Goal: Task Accomplishment & Management: Use online tool/utility

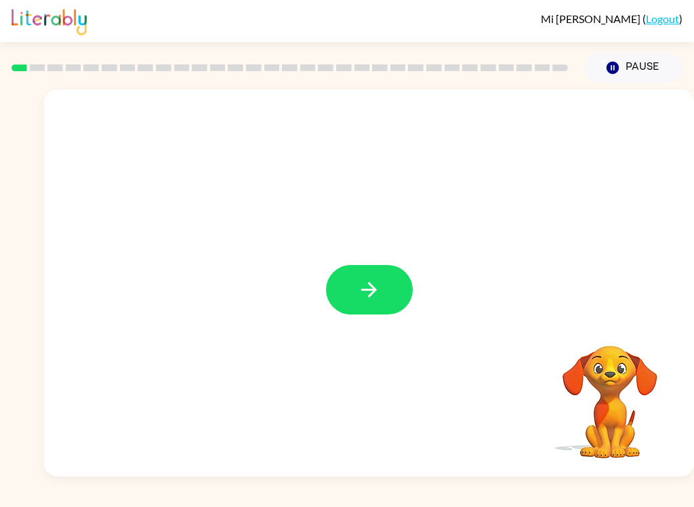
click at [370, 294] on icon "button" at bounding box center [369, 290] width 24 height 24
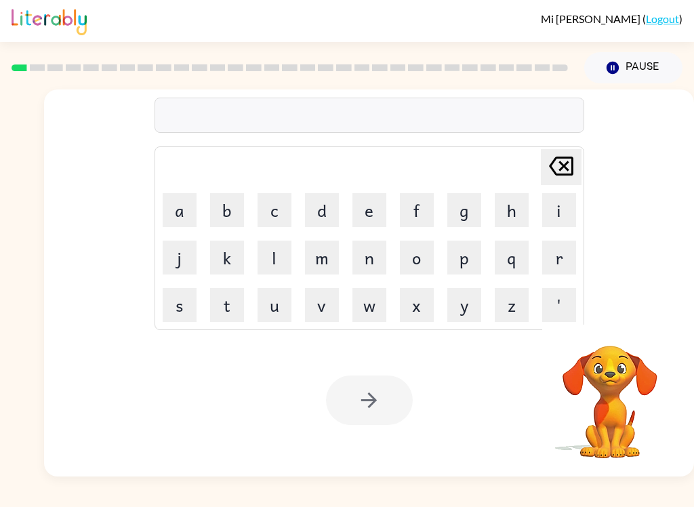
click at [228, 212] on button "b" at bounding box center [227, 210] width 34 height 34
click at [415, 254] on button "o" at bounding box center [417, 257] width 34 height 34
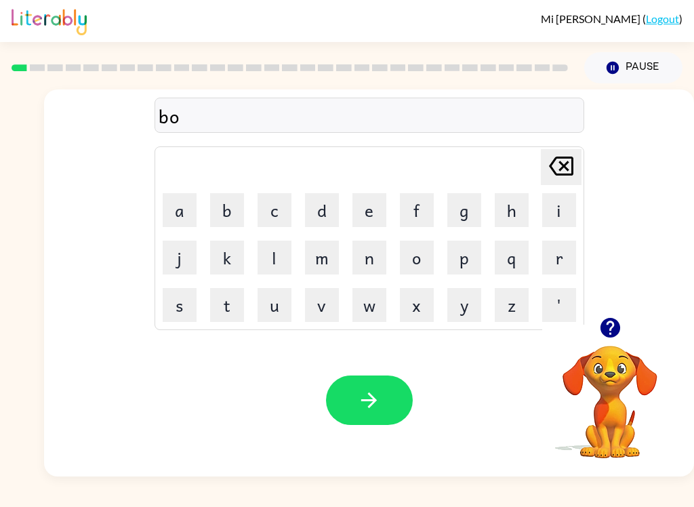
click at [559, 254] on button "r" at bounding box center [559, 257] width 34 height 34
click at [320, 198] on button "d" at bounding box center [322, 210] width 34 height 34
click at [373, 209] on button "e" at bounding box center [369, 210] width 34 height 34
click at [568, 249] on button "r" at bounding box center [559, 257] width 34 height 34
click at [345, 397] on button "button" at bounding box center [369, 399] width 87 height 49
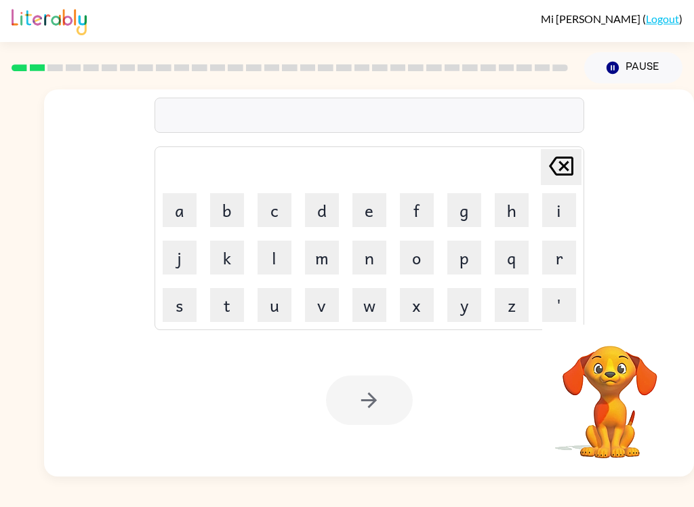
click at [265, 208] on button "c" at bounding box center [274, 210] width 34 height 34
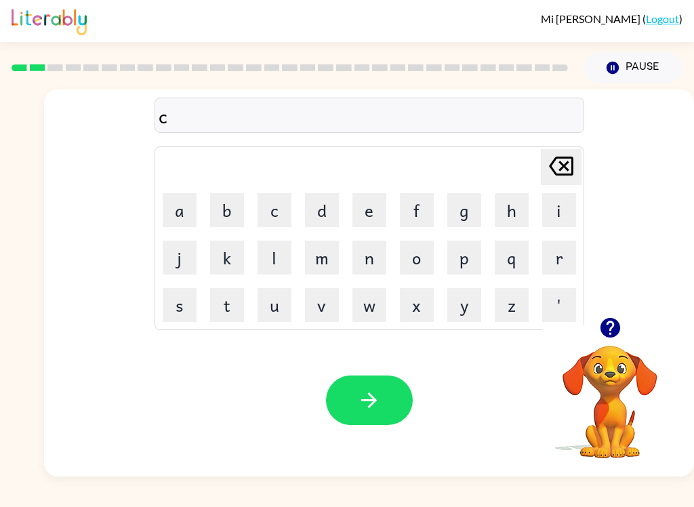
click at [417, 251] on button "o" at bounding box center [417, 257] width 34 height 34
click at [266, 295] on button "u" at bounding box center [274, 305] width 34 height 34
click at [373, 257] on button "n" at bounding box center [369, 257] width 34 height 34
click at [225, 300] on button "t" at bounding box center [227, 305] width 34 height 34
click at [381, 398] on button "button" at bounding box center [369, 399] width 87 height 49
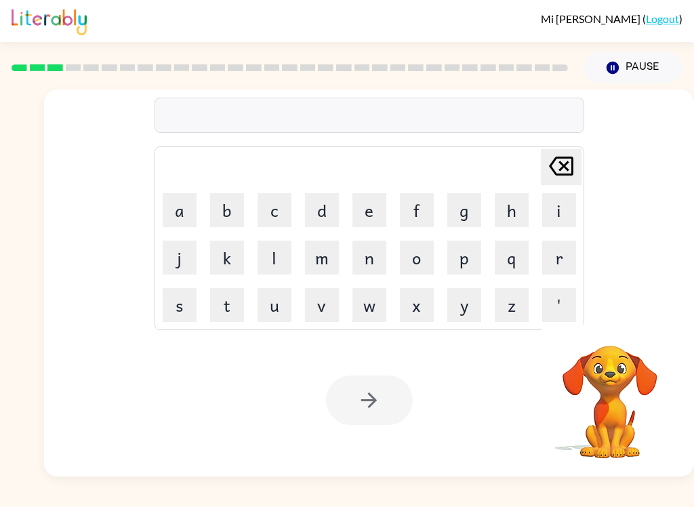
click at [274, 253] on button "l" at bounding box center [274, 257] width 34 height 34
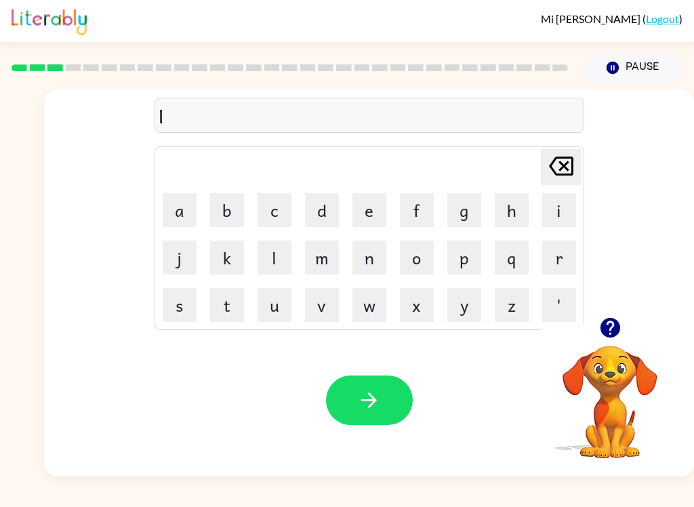
click at [408, 258] on button "o" at bounding box center [417, 257] width 34 height 34
click at [280, 203] on button "c" at bounding box center [274, 210] width 34 height 34
click at [177, 197] on button "a" at bounding box center [180, 210] width 34 height 34
click at [231, 295] on button "t" at bounding box center [227, 305] width 34 height 34
click at [373, 196] on button "e" at bounding box center [369, 210] width 34 height 34
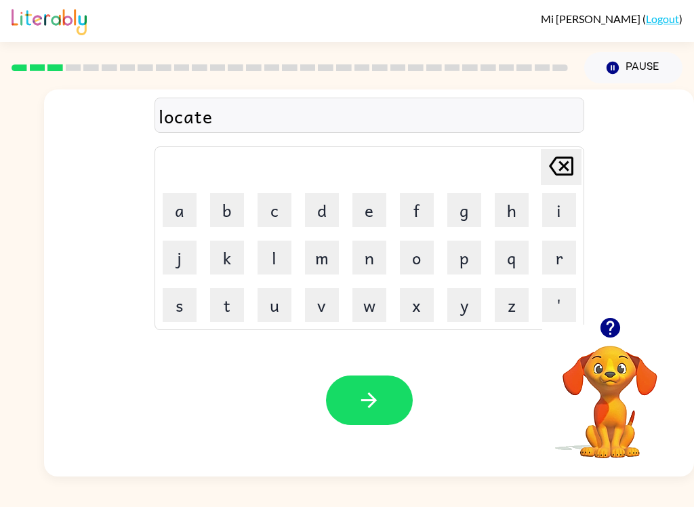
click at [373, 377] on button "button" at bounding box center [369, 399] width 87 height 49
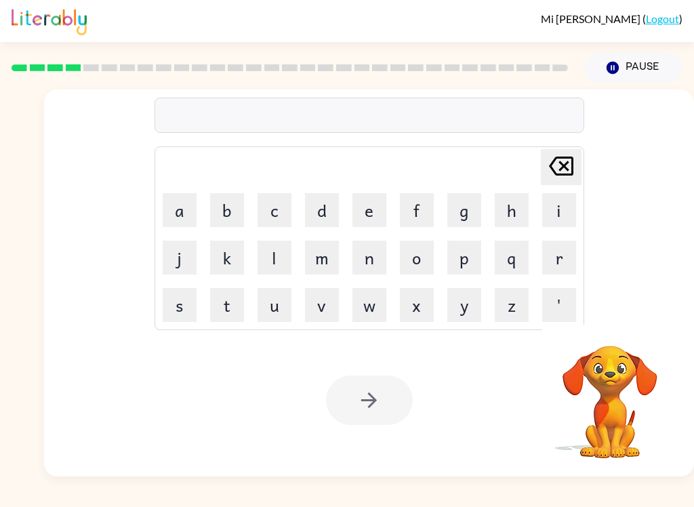
click at [231, 309] on button "t" at bounding box center [227, 305] width 34 height 34
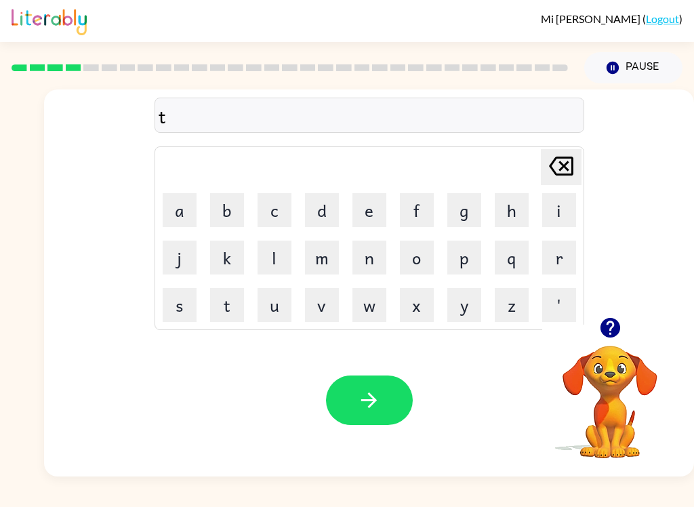
click at [371, 305] on button "w" at bounding box center [369, 305] width 34 height 34
click at [564, 203] on button "i" at bounding box center [559, 210] width 34 height 34
click at [370, 254] on button "n" at bounding box center [369, 257] width 34 height 34
click at [375, 384] on button "button" at bounding box center [369, 399] width 87 height 49
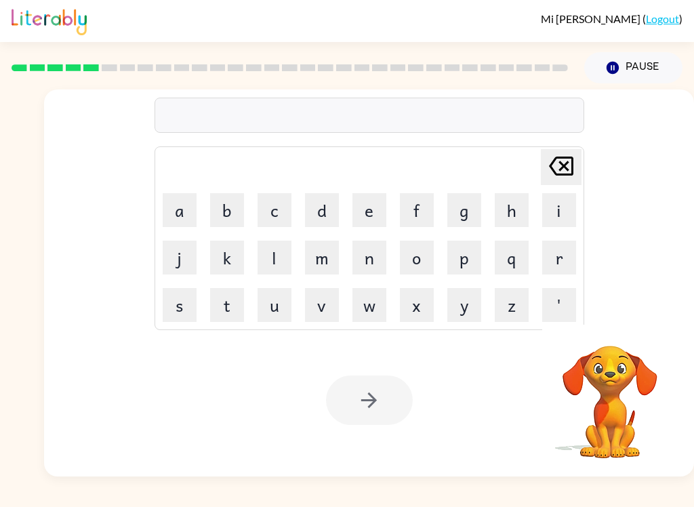
click at [364, 251] on button "n" at bounding box center [369, 257] width 34 height 34
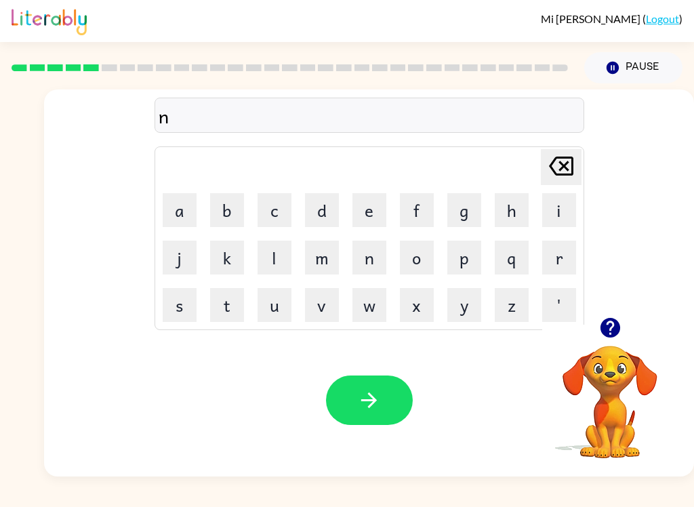
click at [179, 210] on button "a" at bounding box center [180, 210] width 34 height 34
click at [547, 261] on button "r" at bounding box center [559, 257] width 34 height 34
click at [555, 198] on button "i" at bounding box center [559, 210] width 34 height 34
click at [274, 252] on button "l" at bounding box center [274, 257] width 34 height 34
click at [463, 299] on button "y" at bounding box center [464, 305] width 34 height 34
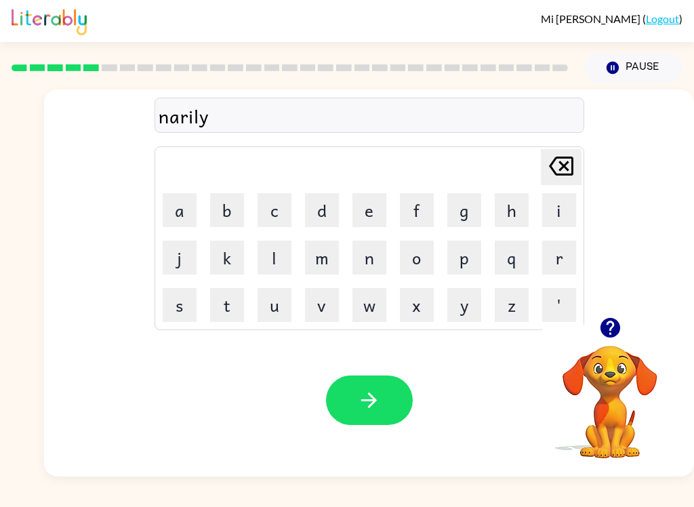
click at [366, 395] on icon "button" at bounding box center [369, 400] width 24 height 24
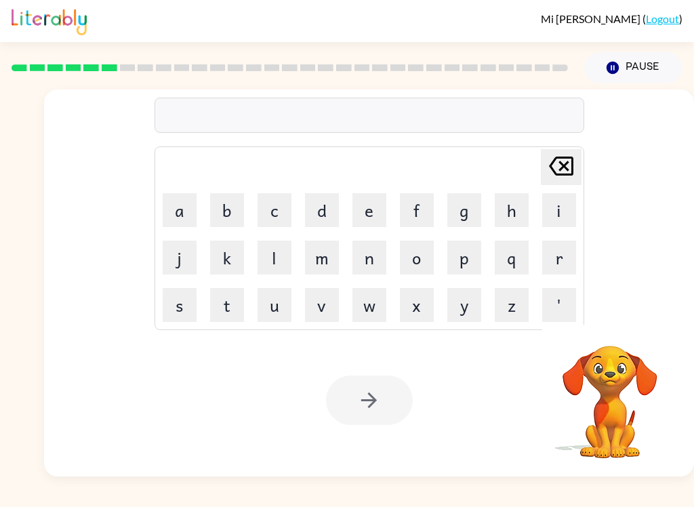
click at [226, 198] on button "b" at bounding box center [227, 210] width 34 height 34
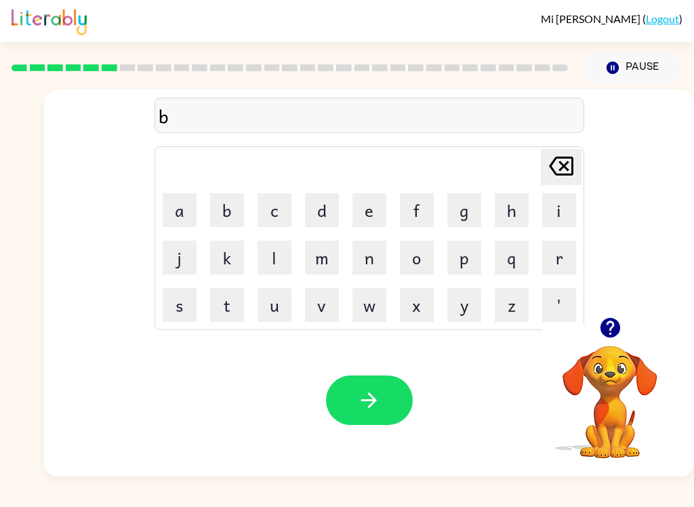
click at [375, 208] on button "e" at bounding box center [369, 210] width 34 height 34
click at [516, 196] on button "h" at bounding box center [511, 210] width 34 height 34
click at [564, 208] on button "i" at bounding box center [559, 210] width 34 height 34
click at [362, 255] on button "n" at bounding box center [369, 257] width 34 height 34
click at [332, 217] on button "d" at bounding box center [322, 210] width 34 height 34
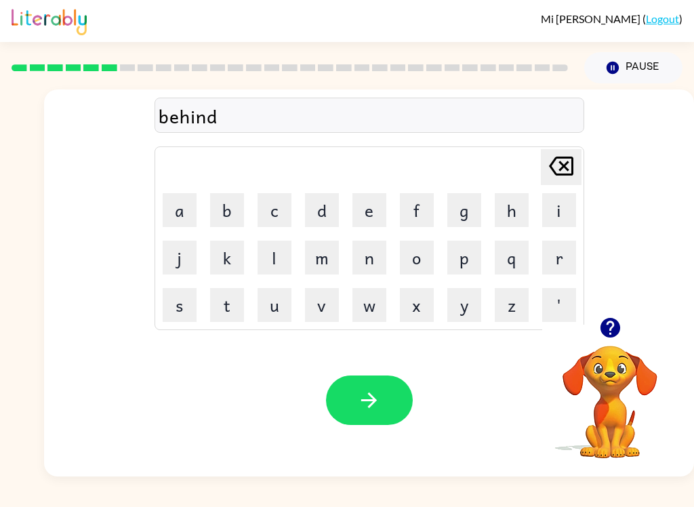
click at [367, 398] on icon "button" at bounding box center [369, 400] width 24 height 24
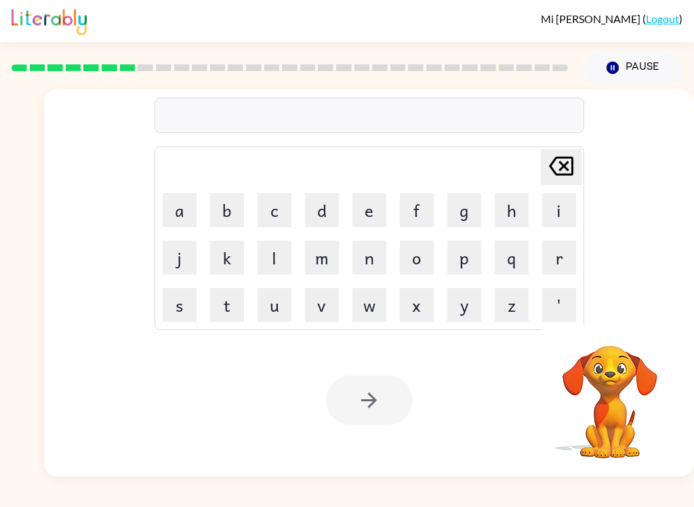
click at [222, 302] on button "t" at bounding box center [227, 305] width 34 height 34
click at [560, 248] on button "r" at bounding box center [559, 257] width 34 height 34
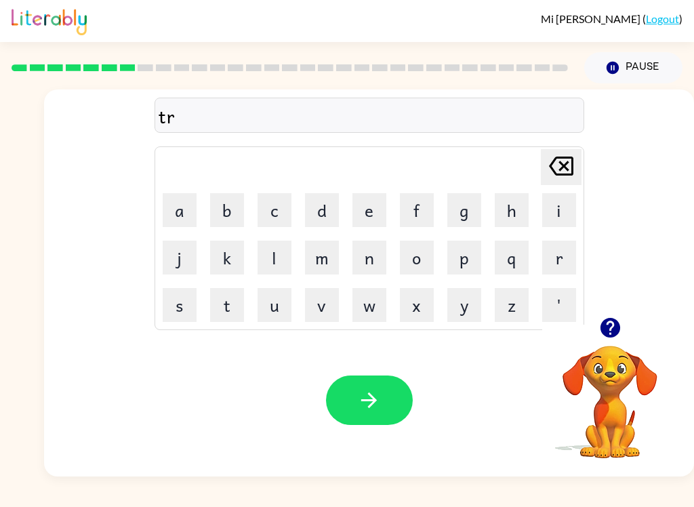
click at [566, 205] on button "i" at bounding box center [559, 210] width 34 height 34
click at [276, 201] on button "c" at bounding box center [274, 210] width 34 height 34
click at [235, 259] on button "k" at bounding box center [227, 257] width 34 height 34
click at [275, 245] on button "l" at bounding box center [274, 257] width 34 height 34
click at [375, 205] on button "e" at bounding box center [369, 210] width 34 height 34
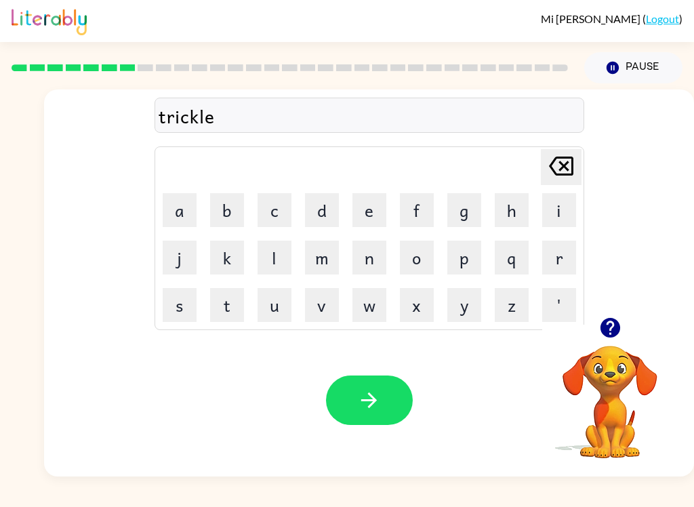
click at [374, 389] on icon "button" at bounding box center [369, 400] width 24 height 24
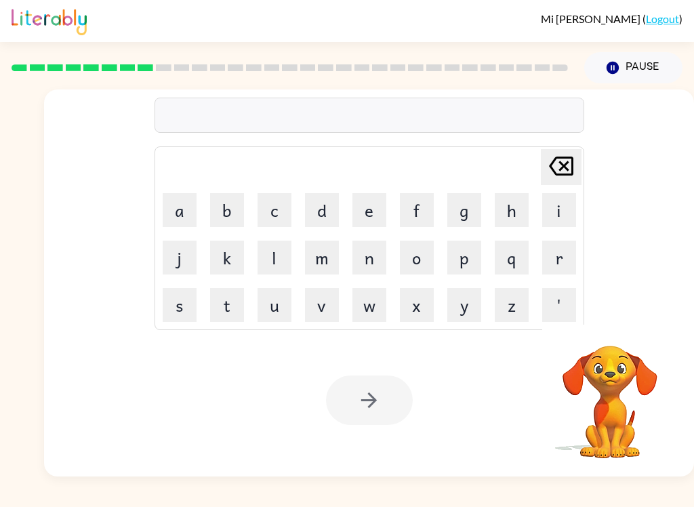
click at [322, 261] on button "m" at bounding box center [322, 257] width 34 height 34
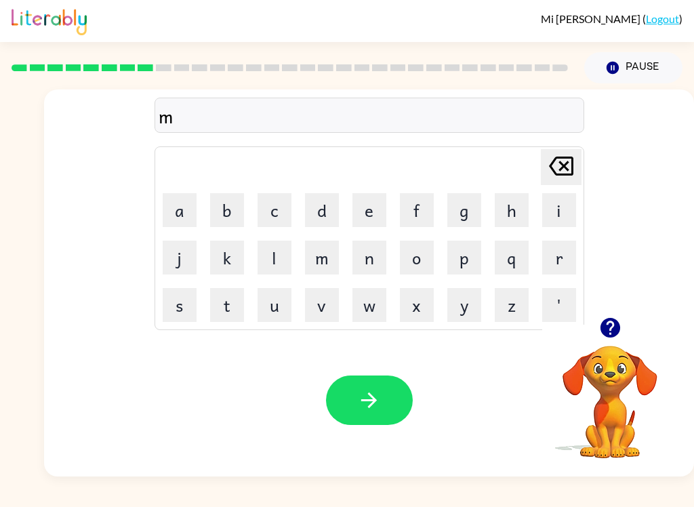
click at [556, 204] on button "i" at bounding box center [559, 210] width 34 height 34
click at [558, 250] on button "r" at bounding box center [559, 257] width 34 height 34
click at [553, 163] on icon "[PERSON_NAME] last character input" at bounding box center [561, 166] width 33 height 33
click at [566, 161] on icon "[PERSON_NAME] last character input" at bounding box center [561, 166] width 33 height 33
click at [373, 209] on button "e" at bounding box center [369, 210] width 34 height 34
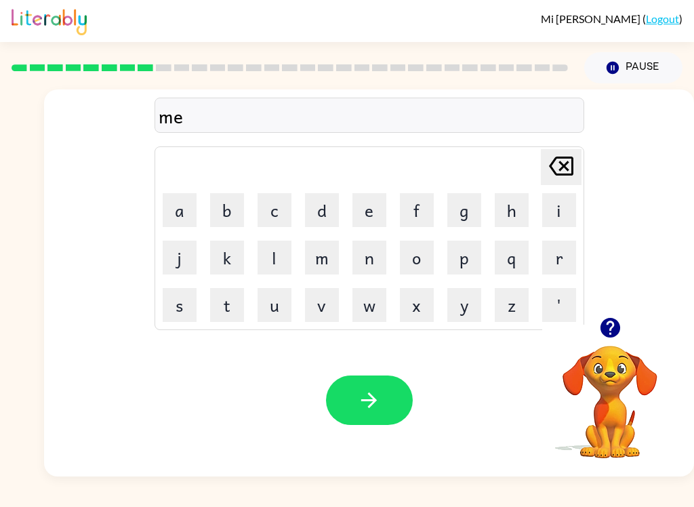
click at [563, 255] on button "r" at bounding box center [559, 257] width 34 height 34
click at [559, 203] on button "i" at bounding box center [559, 210] width 34 height 34
click at [278, 203] on button "c" at bounding box center [274, 210] width 34 height 34
click at [273, 252] on button "l" at bounding box center [274, 257] width 34 height 34
click at [373, 209] on button "e" at bounding box center [369, 210] width 34 height 34
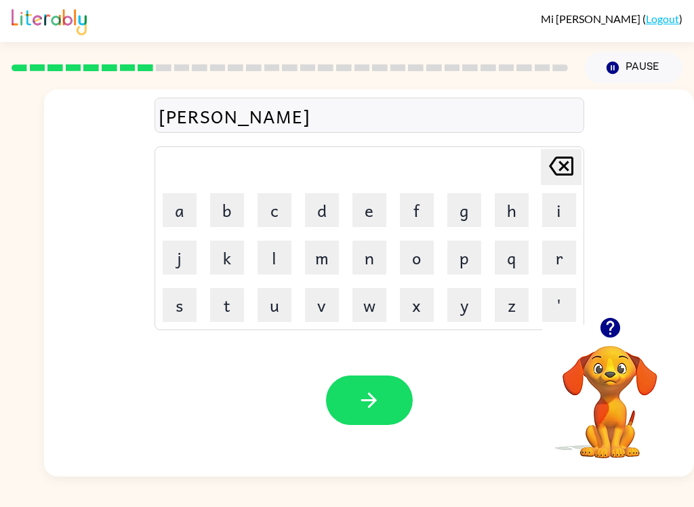
click at [368, 401] on icon "button" at bounding box center [369, 400] width 16 height 16
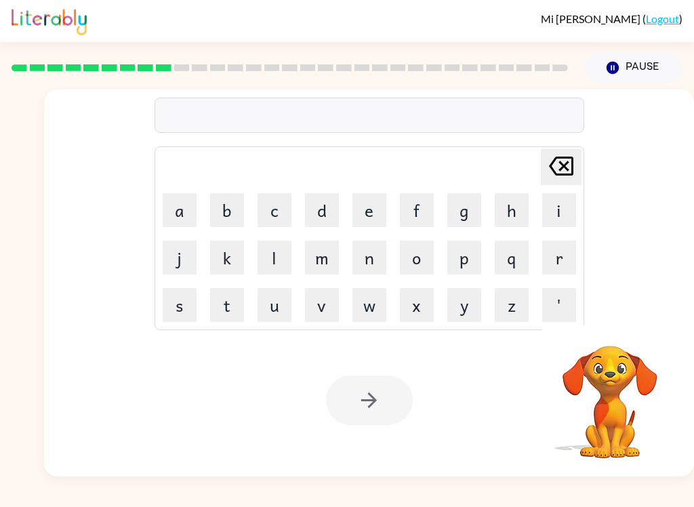
click at [368, 259] on button "n" at bounding box center [369, 257] width 34 height 34
click at [555, 200] on button "i" at bounding box center [559, 210] width 34 height 34
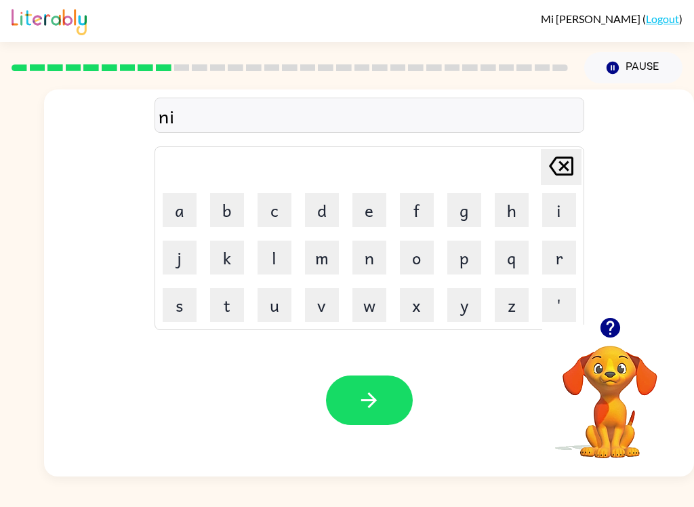
click at [316, 242] on button "m" at bounding box center [322, 257] width 34 height 34
click at [228, 209] on button "b" at bounding box center [227, 210] width 34 height 34
click at [285, 247] on button "l" at bounding box center [274, 257] width 34 height 34
click at [370, 205] on button "e" at bounding box center [369, 210] width 34 height 34
click at [381, 376] on button "button" at bounding box center [369, 399] width 87 height 49
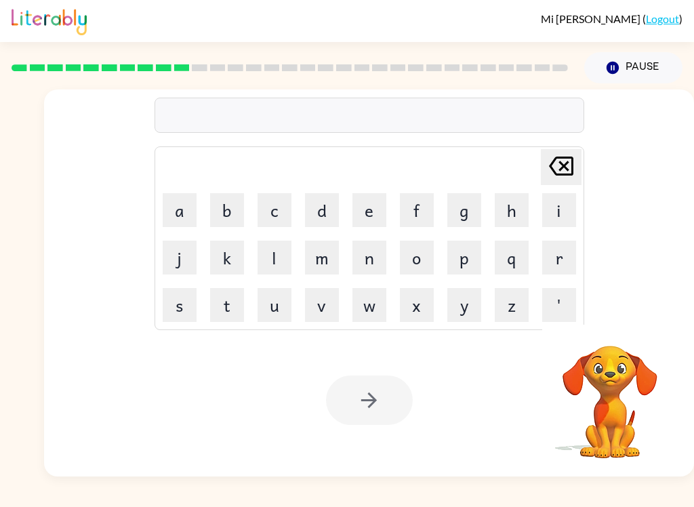
click at [280, 308] on button "u" at bounding box center [274, 305] width 34 height 34
click at [368, 253] on button "n" at bounding box center [369, 257] width 34 height 34
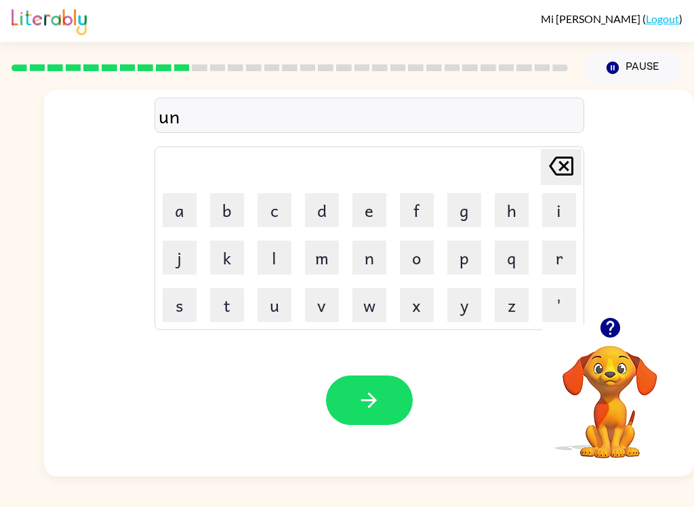
click at [417, 207] on button "f" at bounding box center [417, 210] width 34 height 34
click at [423, 252] on button "o" at bounding box center [417, 257] width 34 height 34
click at [276, 257] on button "l" at bounding box center [274, 257] width 34 height 34
click at [375, 206] on button "e" at bounding box center [369, 210] width 34 height 34
click at [324, 207] on button "d" at bounding box center [322, 210] width 34 height 34
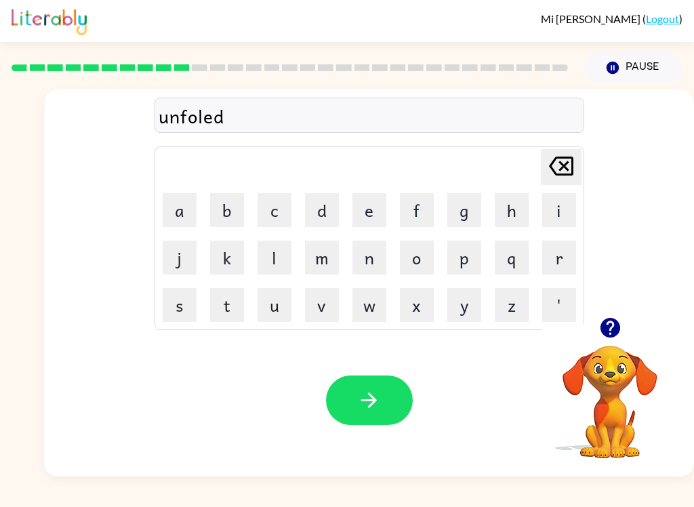
click at [370, 416] on button "button" at bounding box center [369, 399] width 87 height 49
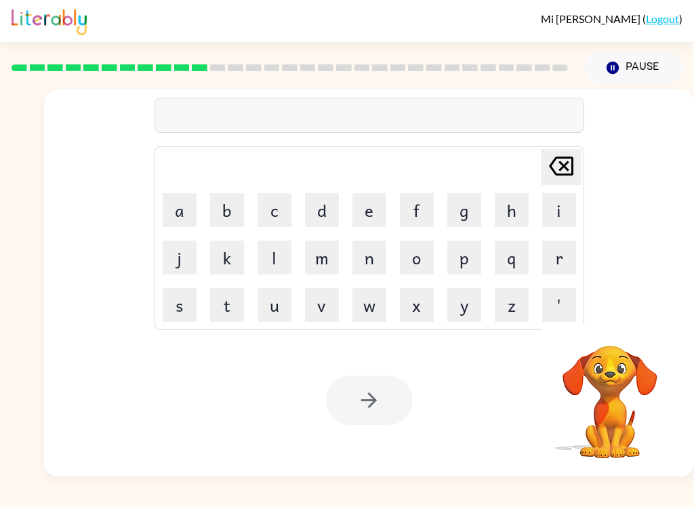
click at [316, 298] on button "v" at bounding box center [322, 305] width 34 height 34
click at [424, 252] on button "o" at bounding box center [417, 257] width 34 height 34
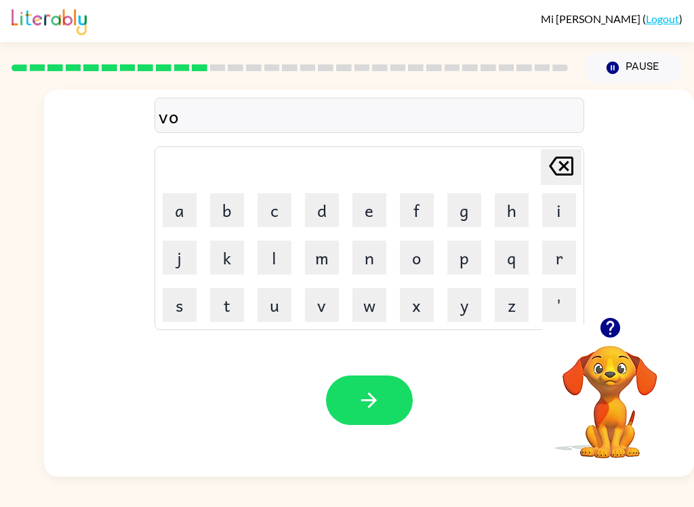
click at [228, 301] on button "t" at bounding box center [227, 305] width 34 height 34
click at [372, 210] on button "e" at bounding box center [369, 210] width 34 height 34
click at [377, 377] on button "button" at bounding box center [369, 399] width 87 height 49
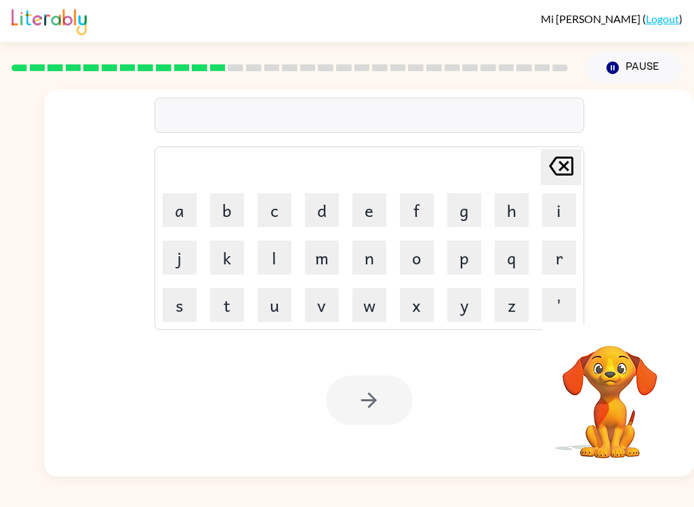
click at [330, 214] on button "d" at bounding box center [322, 210] width 34 height 34
click at [373, 198] on button "e" at bounding box center [369, 210] width 34 height 34
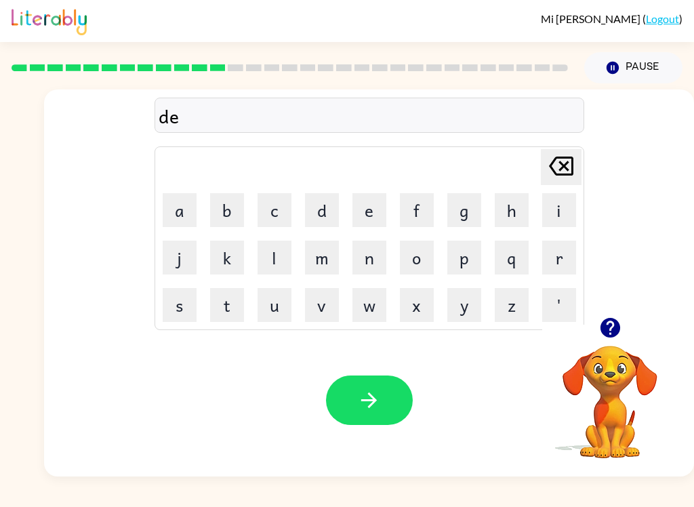
click at [567, 158] on icon at bounding box center [561, 165] width 24 height 19
click at [560, 160] on icon "[PERSON_NAME] last character input" at bounding box center [561, 166] width 33 height 33
click at [231, 203] on button "b" at bounding box center [227, 210] width 34 height 34
click at [373, 206] on button "e" at bounding box center [369, 210] width 34 height 34
click at [316, 208] on button "d" at bounding box center [322, 210] width 34 height 34
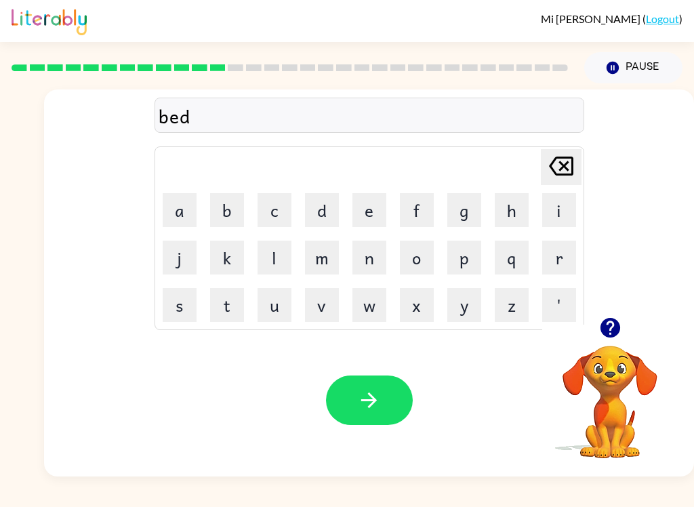
click at [224, 296] on button "t" at bounding box center [227, 305] width 34 height 34
click at [560, 198] on button "i" at bounding box center [559, 210] width 34 height 34
click at [326, 251] on button "m" at bounding box center [322, 257] width 34 height 34
click at [373, 203] on button "e" at bounding box center [369, 210] width 34 height 34
click at [356, 385] on button "button" at bounding box center [369, 399] width 87 height 49
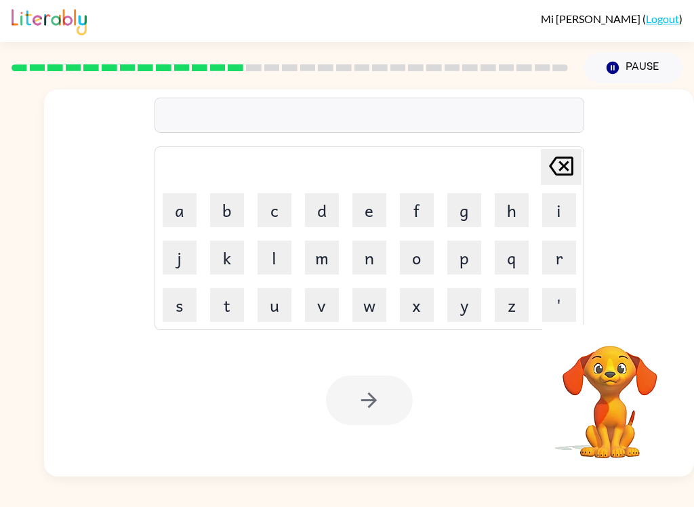
click at [417, 209] on button "f" at bounding box center [417, 210] width 34 height 34
click at [557, 201] on button "i" at bounding box center [559, 210] width 34 height 34
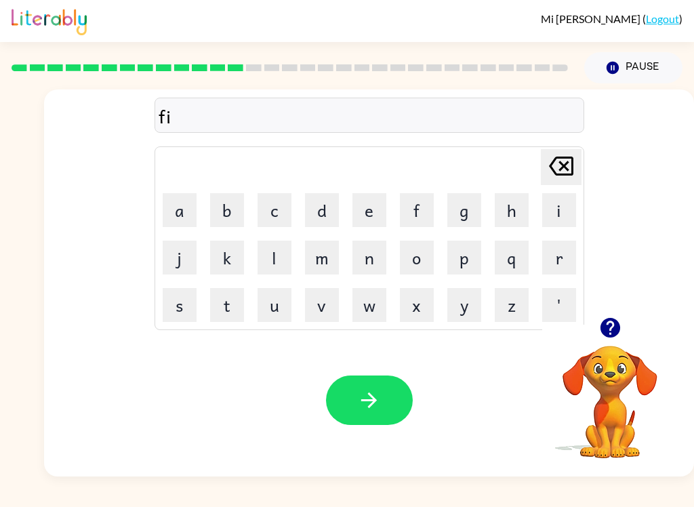
click at [225, 301] on button "t" at bounding box center [227, 305] width 34 height 34
click at [368, 257] on button "n" at bounding box center [369, 257] width 34 height 34
click at [366, 204] on button "e" at bounding box center [369, 210] width 34 height 34
click at [171, 311] on button "s" at bounding box center [180, 305] width 34 height 34
click at [557, 164] on icon "[PERSON_NAME] last character input" at bounding box center [561, 166] width 33 height 33
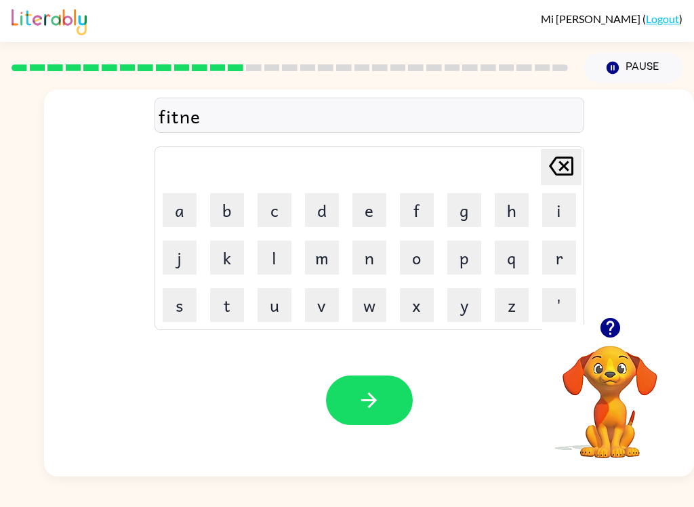
click at [557, 163] on icon "[PERSON_NAME] last character input" at bounding box center [561, 166] width 33 height 33
click at [559, 215] on button "i" at bounding box center [559, 210] width 34 height 34
click at [284, 213] on button "c" at bounding box center [274, 210] width 34 height 34
click at [370, 207] on button "e" at bounding box center [369, 210] width 34 height 34
click at [564, 169] on icon "[PERSON_NAME] last character input" at bounding box center [561, 166] width 33 height 33
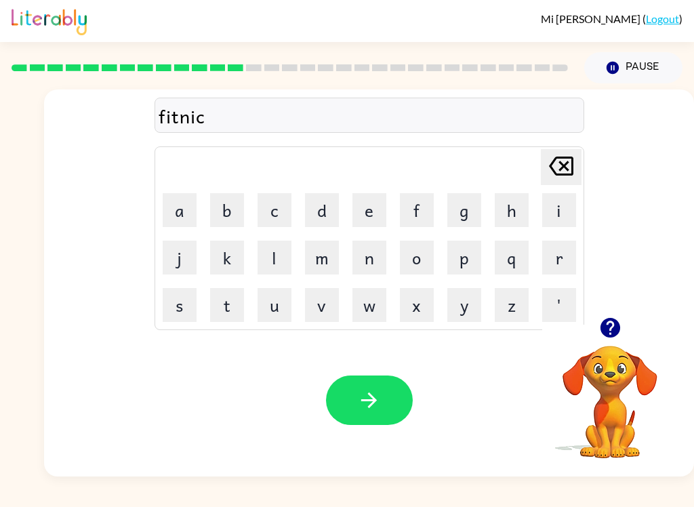
click at [571, 159] on icon at bounding box center [561, 165] width 24 height 19
click at [576, 167] on icon "[PERSON_NAME] last character input" at bounding box center [561, 166] width 33 height 33
click at [549, 201] on button "i" at bounding box center [559, 210] width 34 height 34
click at [177, 298] on button "s" at bounding box center [180, 305] width 34 height 34
click at [564, 171] on icon "[PERSON_NAME] last character input" at bounding box center [561, 166] width 33 height 33
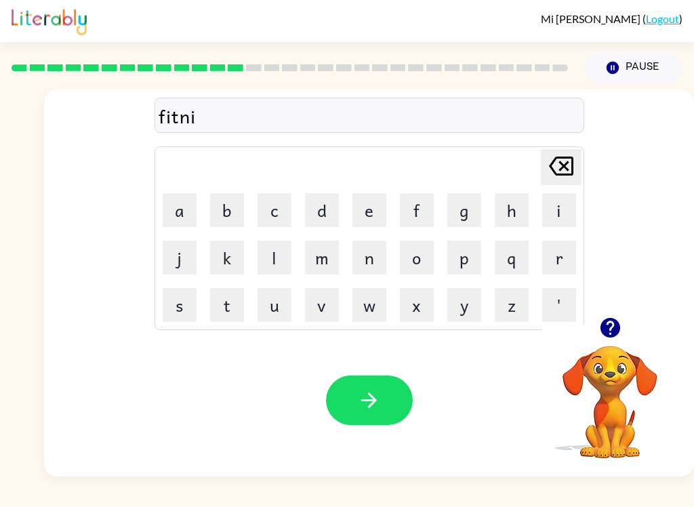
click at [564, 171] on icon "[PERSON_NAME] last character input" at bounding box center [561, 166] width 33 height 33
click at [373, 207] on button "e" at bounding box center [369, 210] width 34 height 34
click at [179, 291] on button "s" at bounding box center [180, 305] width 34 height 34
click at [368, 379] on button "button" at bounding box center [369, 399] width 87 height 49
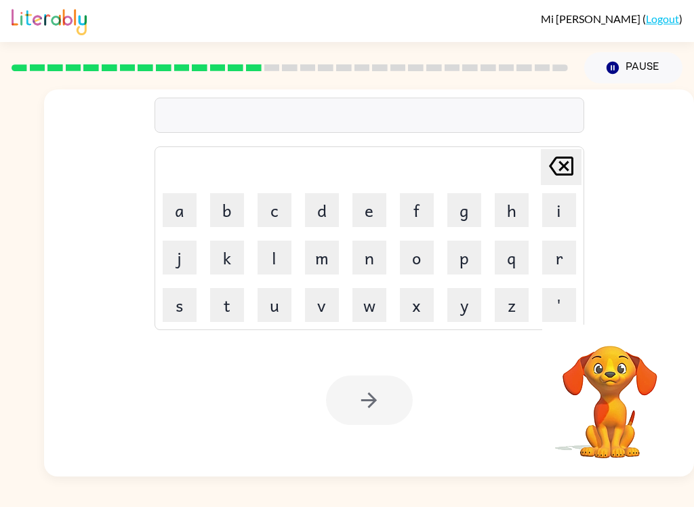
click at [327, 200] on button "d" at bounding box center [322, 210] width 34 height 34
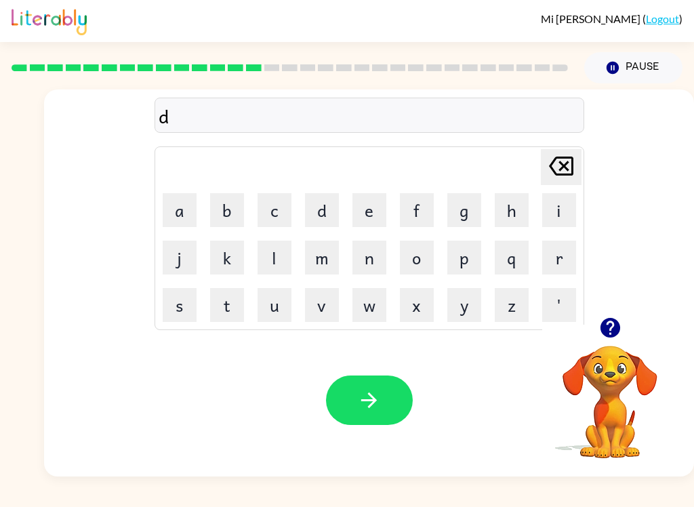
click at [368, 203] on button "e" at bounding box center [369, 210] width 34 height 34
click at [271, 251] on button "l" at bounding box center [274, 257] width 34 height 34
click at [186, 202] on button "a" at bounding box center [180, 210] width 34 height 34
click at [466, 296] on button "y" at bounding box center [464, 305] width 34 height 34
click at [343, 385] on button "button" at bounding box center [369, 399] width 87 height 49
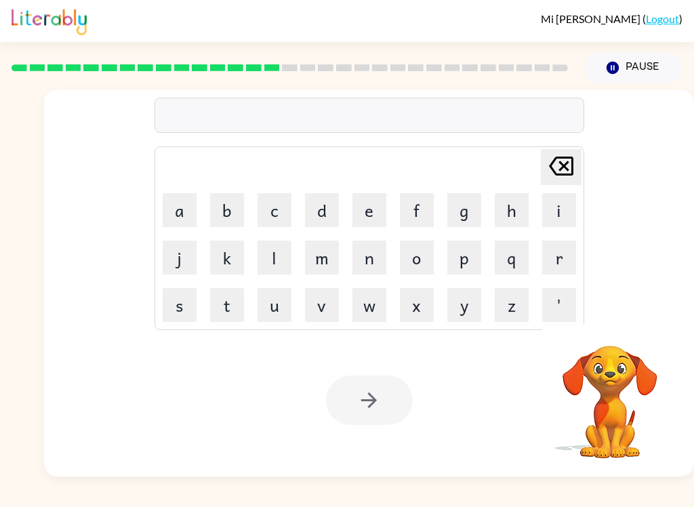
click at [221, 305] on button "t" at bounding box center [227, 305] width 34 height 34
click at [282, 296] on button "u" at bounding box center [274, 305] width 34 height 34
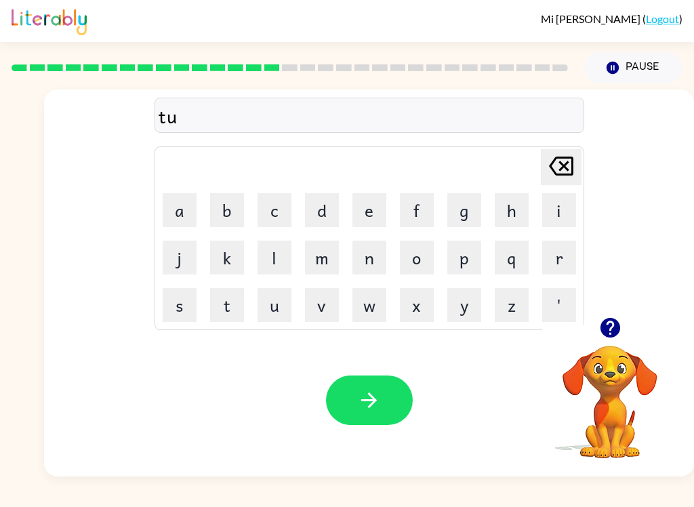
click at [558, 257] on button "r" at bounding box center [559, 257] width 34 height 34
click at [324, 258] on button "m" at bounding box center [322, 257] width 34 height 34
click at [378, 381] on button "button" at bounding box center [369, 399] width 87 height 49
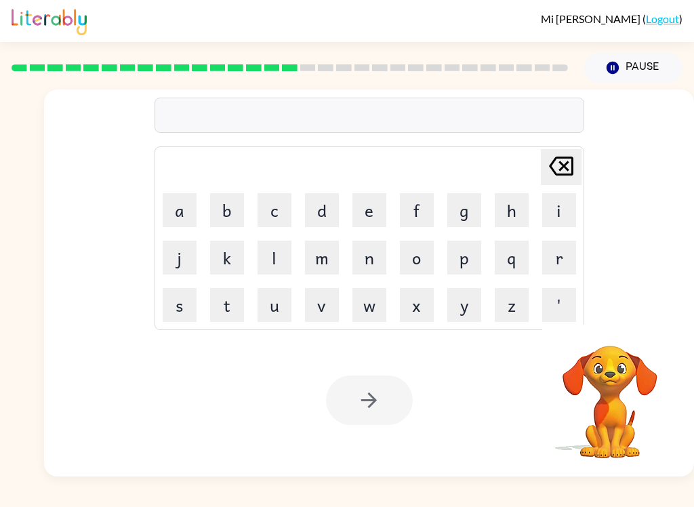
click at [178, 297] on button "s" at bounding box center [180, 305] width 34 height 34
click at [373, 207] on button "e" at bounding box center [369, 210] width 34 height 34
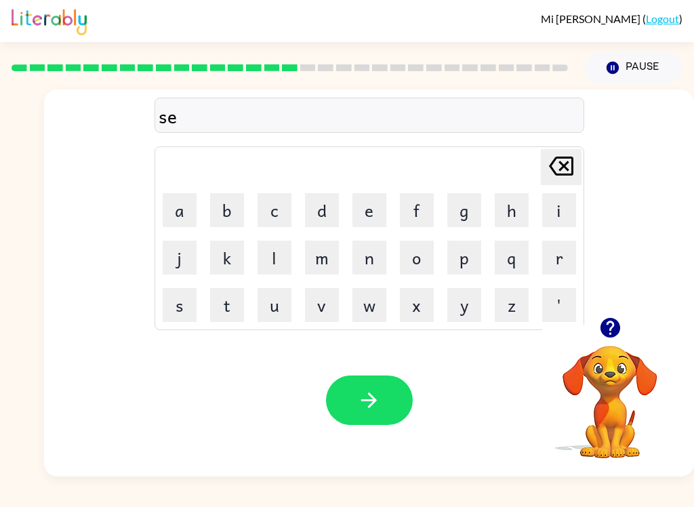
click at [226, 295] on button "t" at bounding box center [227, 305] width 34 height 34
click at [368, 398] on icon "button" at bounding box center [369, 400] width 24 height 24
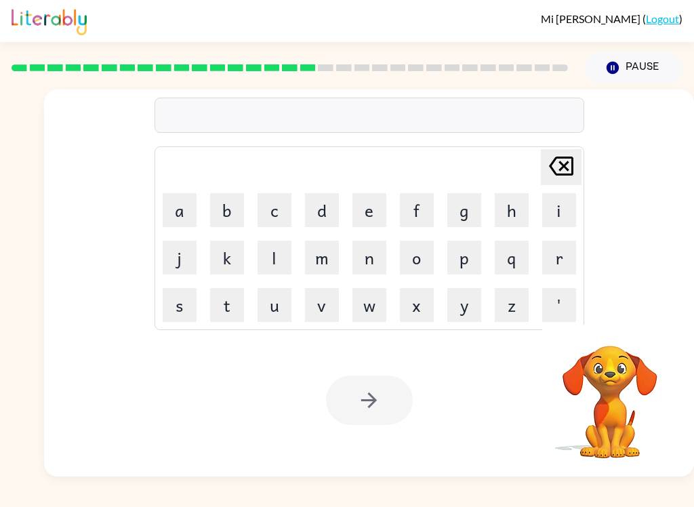
click at [221, 205] on button "b" at bounding box center [227, 210] width 34 height 34
click at [566, 256] on button "r" at bounding box center [559, 257] width 34 height 34
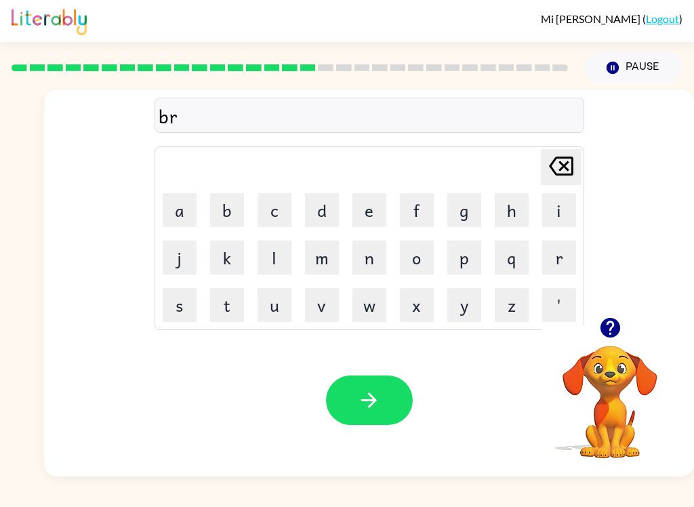
click at [321, 253] on button "m" at bounding box center [322, 257] width 34 height 34
click at [315, 253] on button "m" at bounding box center [322, 257] width 34 height 34
click at [561, 213] on button "i" at bounding box center [559, 210] width 34 height 34
click at [373, 255] on button "n" at bounding box center [369, 257] width 34 height 34
click at [470, 199] on button "g" at bounding box center [464, 210] width 34 height 34
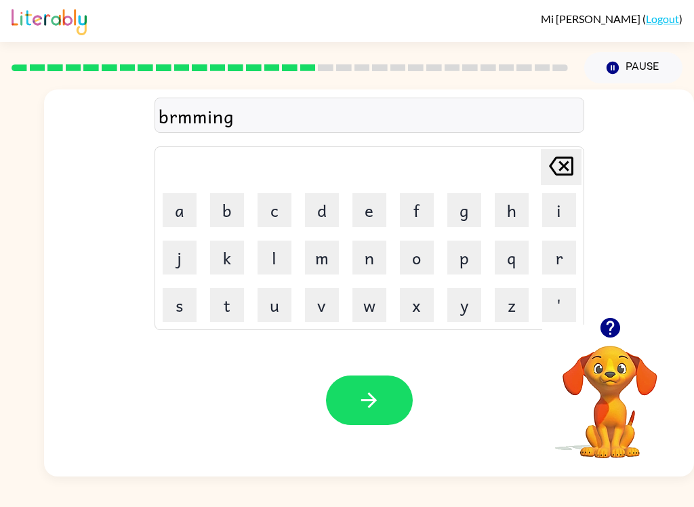
click at [591, 155] on div "brmming Delete Delete last character input a b c d e f g h i j k l m n o p q r …" at bounding box center [369, 203] width 650 height 228
click at [554, 171] on icon at bounding box center [561, 165] width 24 height 19
click at [569, 173] on icon "[PERSON_NAME] last character input" at bounding box center [561, 166] width 33 height 33
click at [563, 167] on icon at bounding box center [561, 165] width 24 height 19
click at [574, 163] on icon "[PERSON_NAME] last character input" at bounding box center [561, 166] width 33 height 33
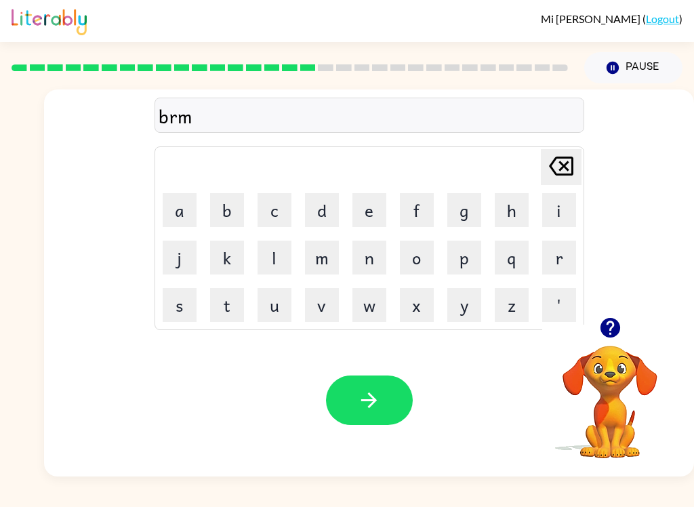
click at [546, 204] on button "i" at bounding box center [559, 210] width 34 height 34
click at [367, 255] on button "n" at bounding box center [369, 257] width 34 height 34
click at [474, 203] on button "g" at bounding box center [464, 210] width 34 height 34
click at [559, 175] on icon at bounding box center [561, 165] width 24 height 19
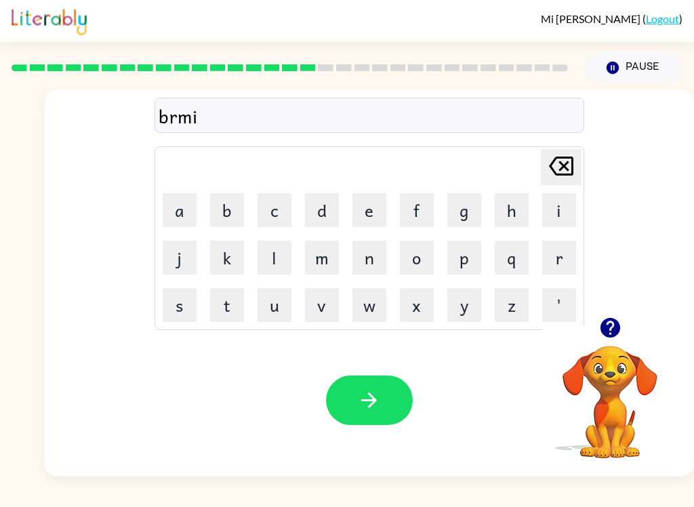
click at [568, 166] on icon "[PERSON_NAME] last character input" at bounding box center [561, 166] width 33 height 33
click at [572, 166] on icon at bounding box center [561, 165] width 24 height 19
click at [562, 209] on button "i" at bounding box center [559, 210] width 34 height 34
click at [327, 245] on button "m" at bounding box center [322, 257] width 34 height 34
click at [564, 215] on button "i" at bounding box center [559, 210] width 34 height 34
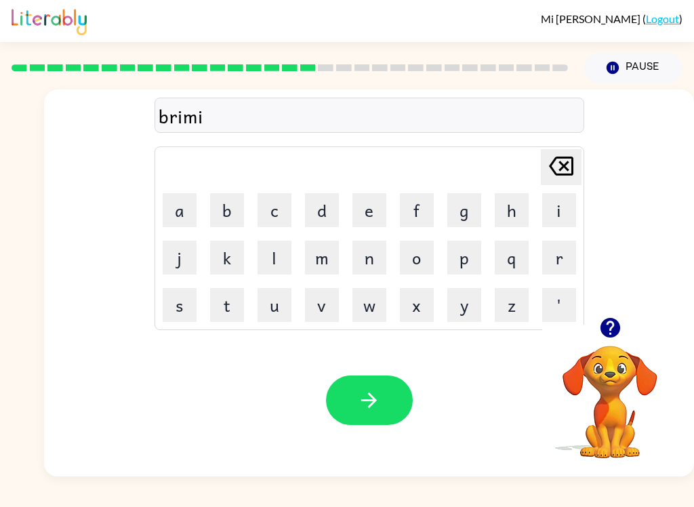
click at [373, 255] on button "n" at bounding box center [369, 257] width 34 height 34
click at [463, 198] on button "g" at bounding box center [464, 210] width 34 height 34
click at [361, 385] on button "button" at bounding box center [369, 399] width 87 height 49
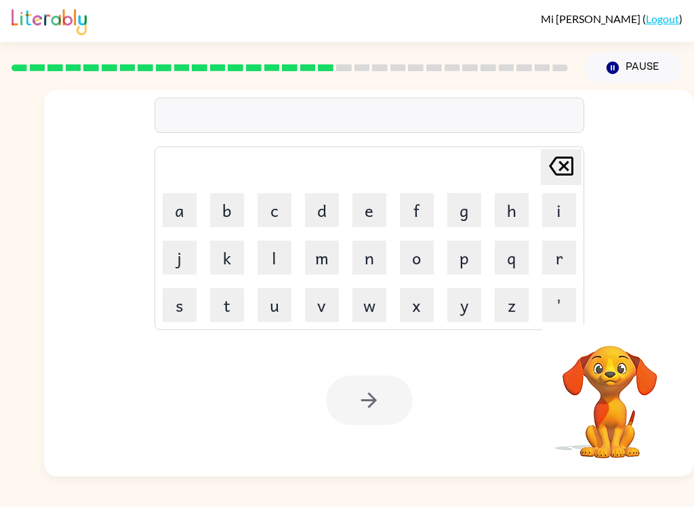
click at [468, 252] on button "p" at bounding box center [464, 257] width 34 height 34
click at [278, 249] on button "l" at bounding box center [274, 257] width 34 height 34
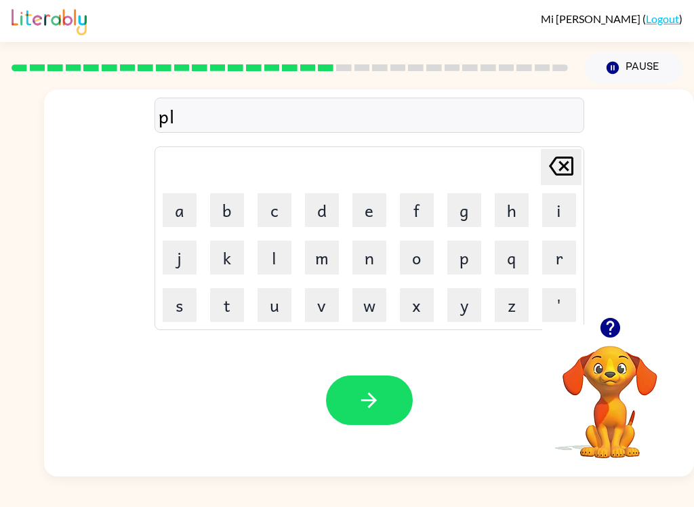
click at [171, 194] on button "a" at bounding box center [180, 210] width 34 height 34
click at [184, 297] on button "s" at bounding box center [180, 305] width 34 height 34
click at [228, 293] on button "t" at bounding box center [227, 305] width 34 height 34
click at [560, 206] on button "i" at bounding box center [559, 210] width 34 height 34
click at [278, 205] on button "c" at bounding box center [274, 210] width 34 height 34
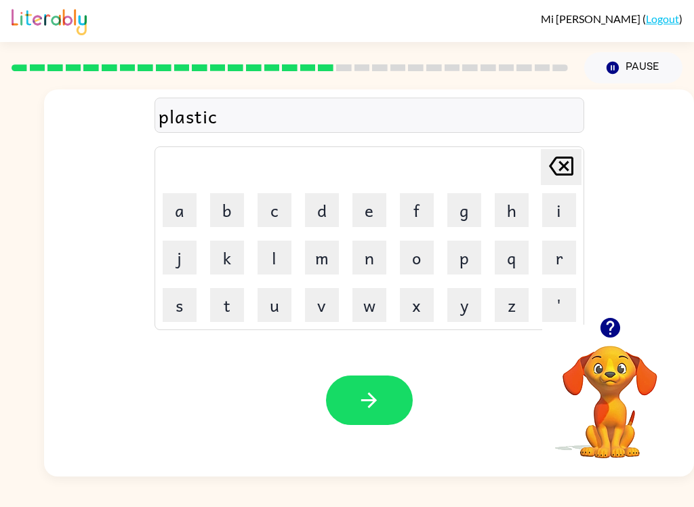
click at [370, 207] on button "e" at bounding box center [369, 210] width 34 height 34
click at [570, 157] on icon at bounding box center [561, 165] width 24 height 19
click at [570, 156] on icon "[PERSON_NAME] last character input" at bounding box center [561, 166] width 33 height 33
click at [222, 250] on button "k" at bounding box center [227, 257] width 34 height 34
click at [368, 202] on button "e" at bounding box center [369, 210] width 34 height 34
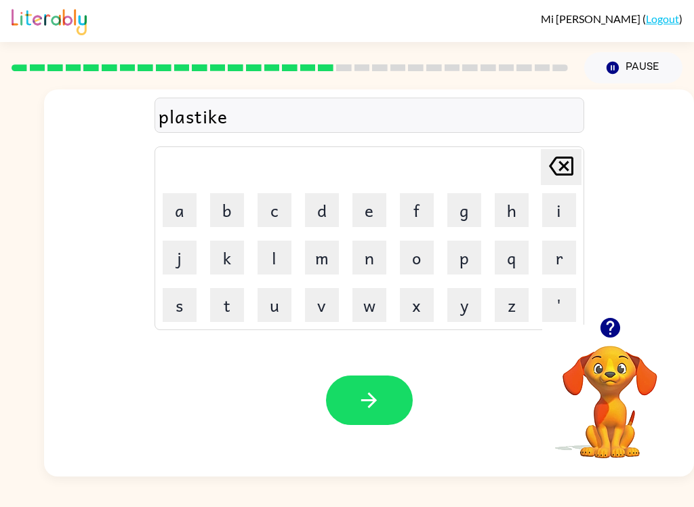
click at [576, 163] on icon "[PERSON_NAME] last character input" at bounding box center [561, 166] width 33 height 33
click at [284, 200] on button "c" at bounding box center [274, 210] width 34 height 34
click at [383, 211] on button "e" at bounding box center [369, 210] width 34 height 34
click at [572, 163] on icon at bounding box center [561, 165] width 24 height 19
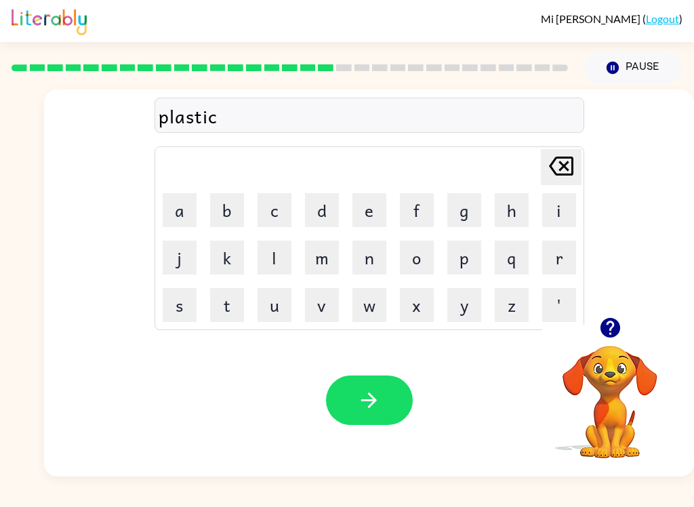
click at [358, 384] on button "button" at bounding box center [369, 399] width 87 height 49
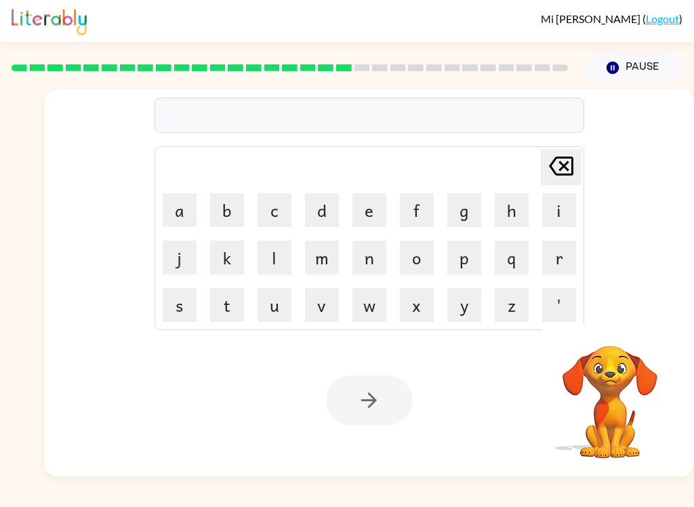
click at [324, 214] on button "d" at bounding box center [322, 210] width 34 height 34
click at [560, 200] on button "i" at bounding box center [559, 210] width 34 height 34
click at [192, 288] on button "s" at bounding box center [180, 305] width 34 height 34
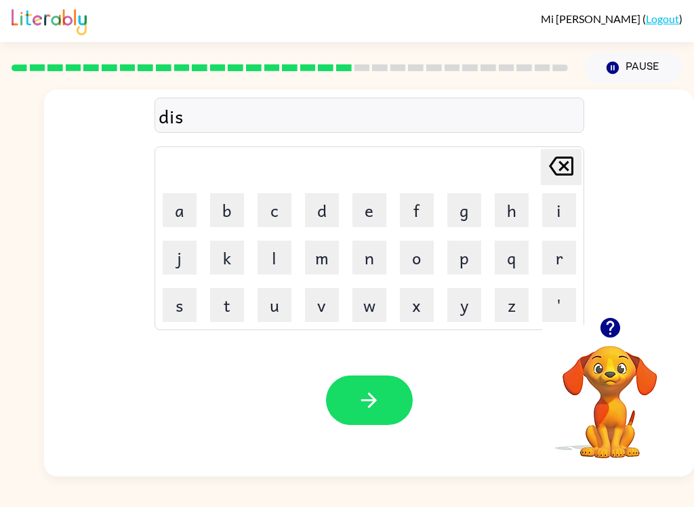
click at [276, 247] on button "l" at bounding box center [274, 257] width 34 height 34
click at [178, 198] on button "a" at bounding box center [180, 210] width 34 height 34
click at [467, 301] on button "y" at bounding box center [464, 305] width 34 height 34
click at [353, 394] on button "button" at bounding box center [369, 399] width 87 height 49
click at [623, 61] on button "Pause Pause" at bounding box center [633, 67] width 98 height 31
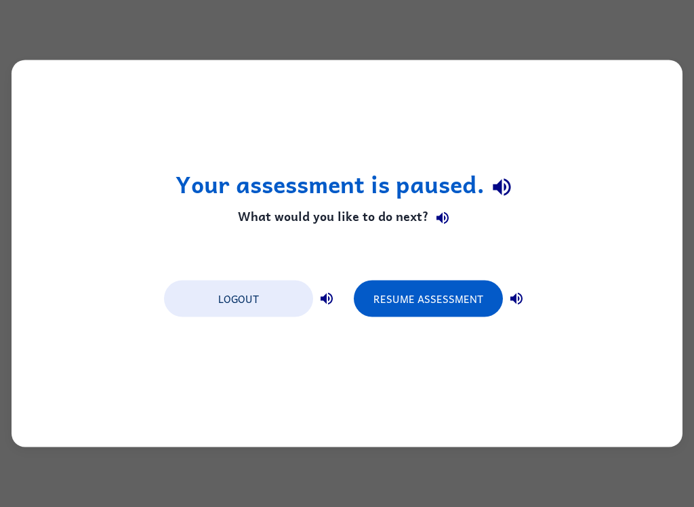
click at [219, 311] on button "Logout" at bounding box center [238, 298] width 149 height 37
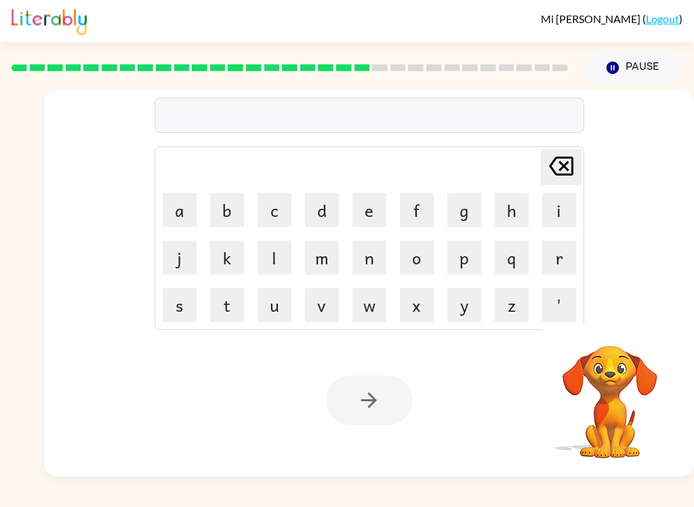
click at [331, 209] on button "d" at bounding box center [322, 210] width 34 height 34
click at [273, 299] on button "u" at bounding box center [274, 305] width 34 height 34
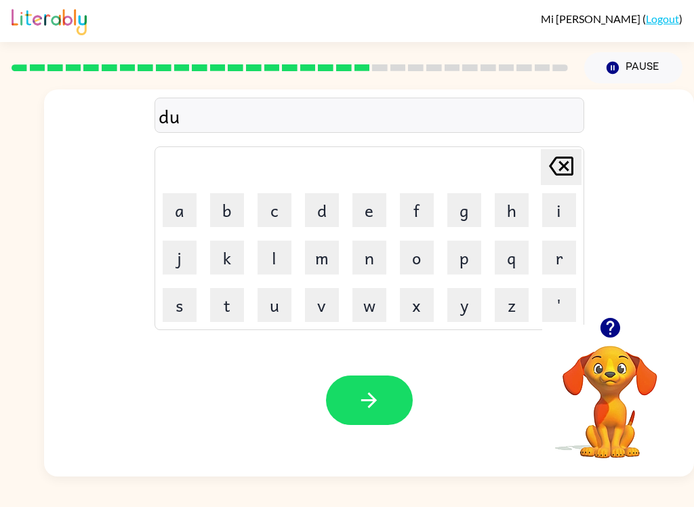
click at [182, 296] on button "s" at bounding box center [180, 305] width 34 height 34
click at [230, 301] on button "t" at bounding box center [227, 305] width 34 height 34
click at [372, 207] on button "e" at bounding box center [369, 210] width 34 height 34
click at [317, 205] on button "d" at bounding box center [322, 210] width 34 height 34
click at [358, 394] on icon "button" at bounding box center [369, 400] width 24 height 24
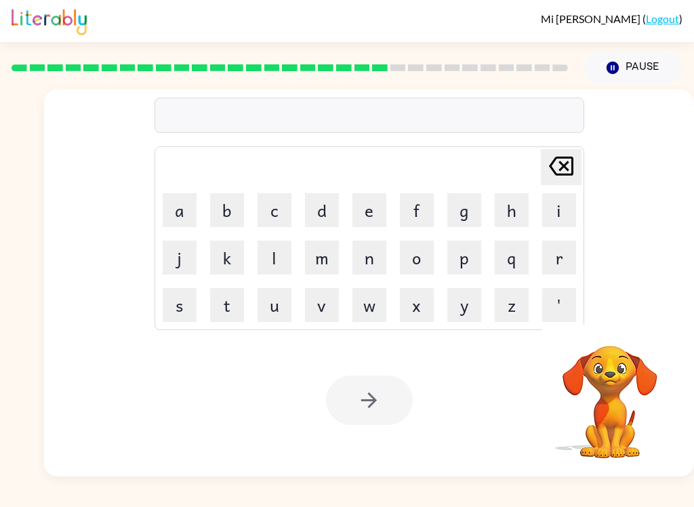
click at [272, 212] on button "c" at bounding box center [274, 210] width 34 height 34
click at [369, 202] on button "e" at bounding box center [369, 210] width 34 height 34
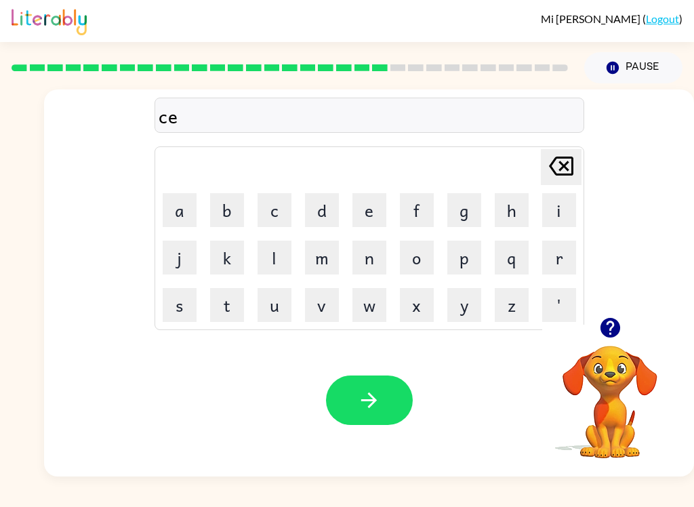
click at [373, 253] on button "n" at bounding box center [369, 257] width 34 height 34
click at [228, 300] on button "t" at bounding box center [227, 305] width 34 height 34
click at [564, 211] on button "i" at bounding box center [559, 210] width 34 height 34
click at [468, 252] on button "p" at bounding box center [464, 257] width 34 height 34
click at [379, 207] on button "e" at bounding box center [369, 210] width 34 height 34
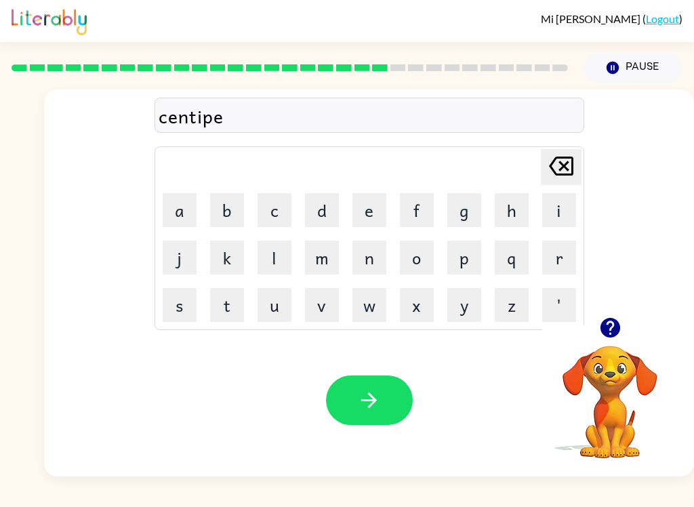
click at [333, 205] on button "d" at bounding box center [322, 210] width 34 height 34
click at [374, 212] on button "e" at bounding box center [369, 210] width 34 height 34
click at [360, 397] on icon "button" at bounding box center [369, 400] width 24 height 24
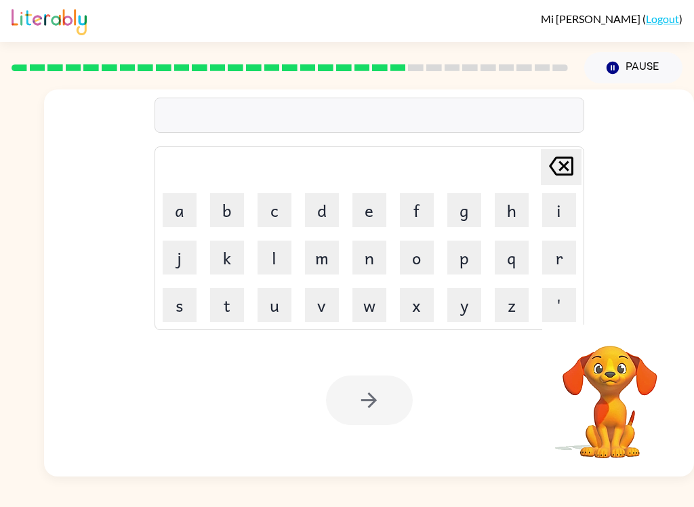
click at [555, 250] on button "r" at bounding box center [559, 257] width 34 height 34
click at [555, 210] on button "i" at bounding box center [559, 210] width 34 height 34
click at [191, 213] on button "a" at bounding box center [180, 210] width 34 height 34
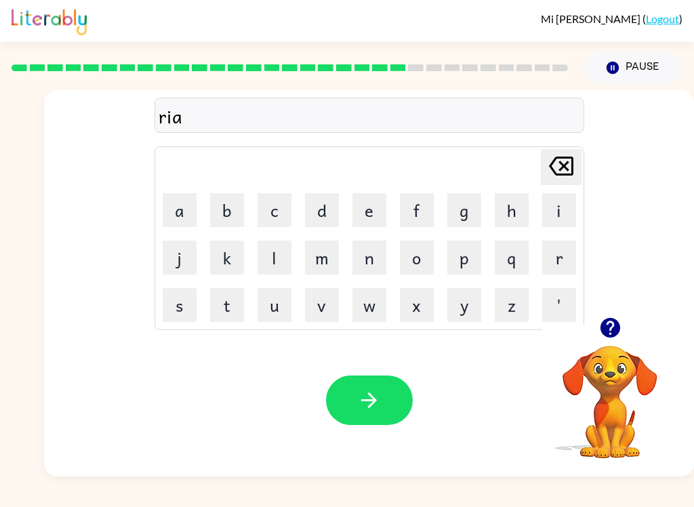
click at [360, 247] on button "n" at bounding box center [369, 257] width 34 height 34
click at [278, 209] on button "c" at bounding box center [274, 210] width 34 height 34
click at [424, 256] on button "o" at bounding box center [417, 257] width 34 height 34
click at [569, 152] on icon "[PERSON_NAME] last character input" at bounding box center [561, 166] width 33 height 33
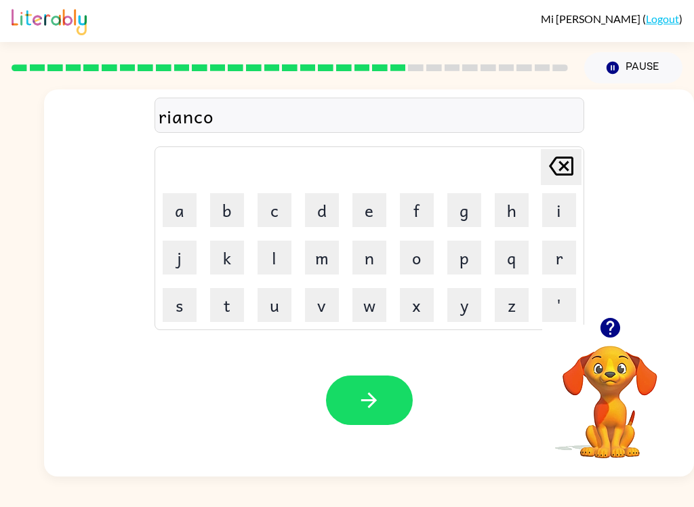
click at [224, 296] on button "t" at bounding box center [227, 305] width 34 height 34
click at [398, 395] on button "button" at bounding box center [369, 399] width 87 height 49
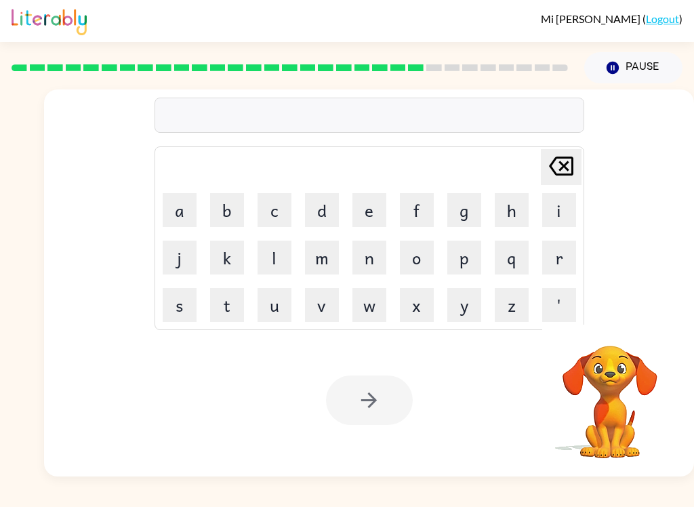
click at [326, 259] on button "m" at bounding box center [322, 257] width 34 height 34
click at [175, 207] on button "a" at bounding box center [180, 210] width 34 height 34
click at [555, 253] on button "r" at bounding box center [559, 257] width 34 height 34
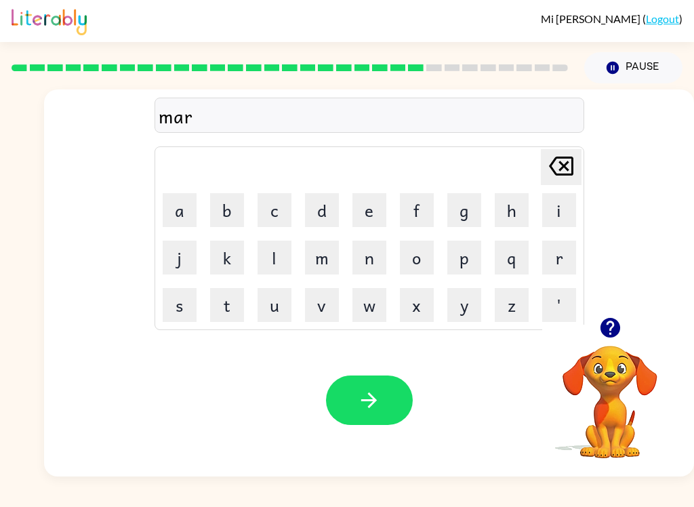
click at [226, 257] on button "k" at bounding box center [227, 257] width 34 height 34
click at [373, 207] on button "e" at bounding box center [369, 210] width 34 height 34
click at [574, 257] on button "r" at bounding box center [559, 257] width 34 height 34
click at [356, 399] on button "button" at bounding box center [369, 399] width 87 height 49
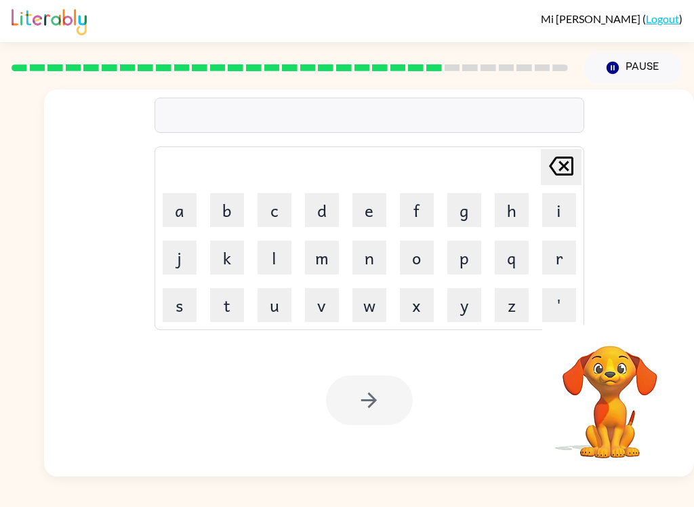
click at [169, 206] on button "a" at bounding box center [180, 210] width 34 height 34
click at [325, 206] on button "d" at bounding box center [322, 210] width 34 height 34
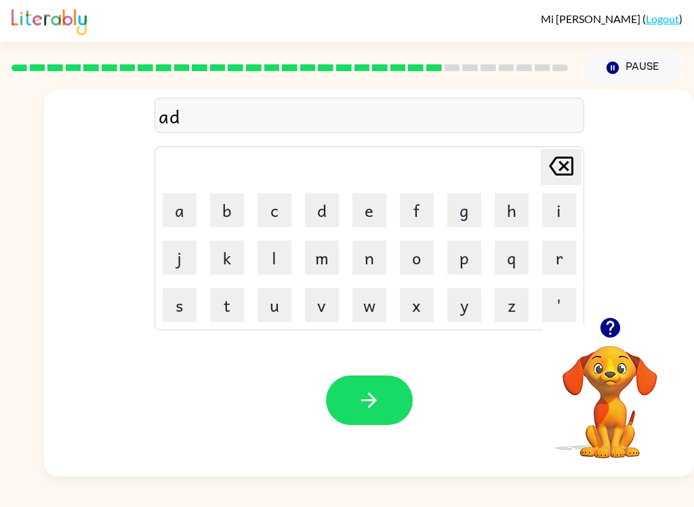
click at [323, 297] on button "v" at bounding box center [322, 305] width 34 height 34
click at [177, 205] on button "a" at bounding box center [180, 210] width 34 height 34
click at [364, 262] on button "n" at bounding box center [369, 257] width 34 height 34
click at [272, 206] on button "c" at bounding box center [274, 210] width 34 height 34
click at [562, 199] on button "i" at bounding box center [559, 210] width 34 height 34
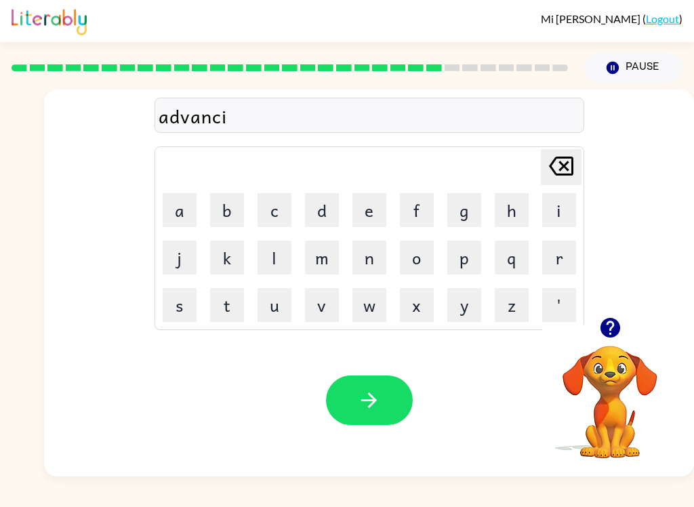
click at [368, 253] on button "n" at bounding box center [369, 257] width 34 height 34
click at [430, 197] on button "f" at bounding box center [417, 210] width 34 height 34
click at [557, 159] on icon "[PERSON_NAME] last character input" at bounding box center [561, 166] width 33 height 33
click at [467, 203] on button "g" at bounding box center [464, 210] width 34 height 34
click at [379, 406] on icon "button" at bounding box center [369, 400] width 24 height 24
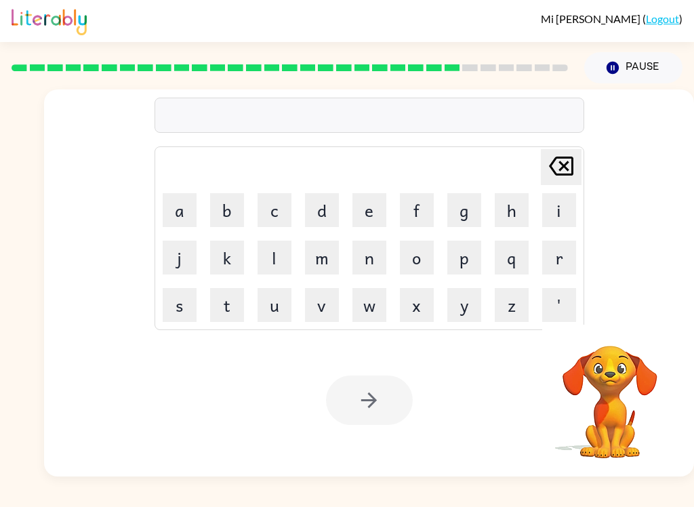
click at [465, 212] on button "g" at bounding box center [464, 210] width 34 height 34
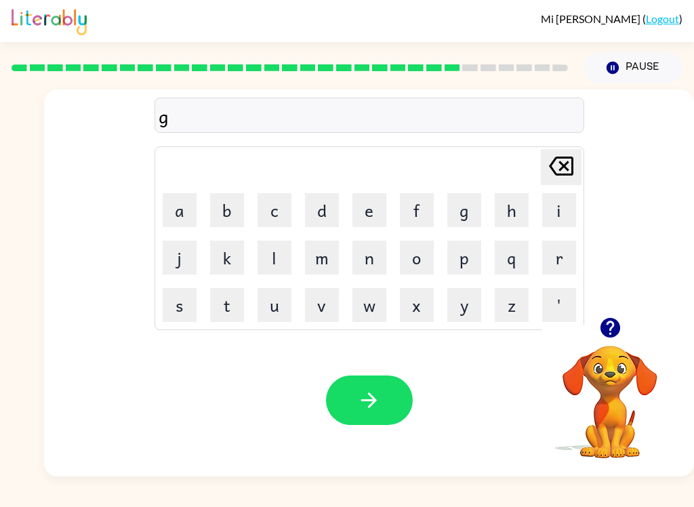
click at [421, 252] on button "o" at bounding box center [417, 257] width 34 height 34
click at [231, 203] on button "b" at bounding box center [227, 210] width 34 height 34
click at [267, 244] on button "l" at bounding box center [274, 257] width 34 height 34
click at [562, 203] on button "i" at bounding box center [559, 210] width 34 height 34
click at [374, 251] on button "n" at bounding box center [369, 257] width 34 height 34
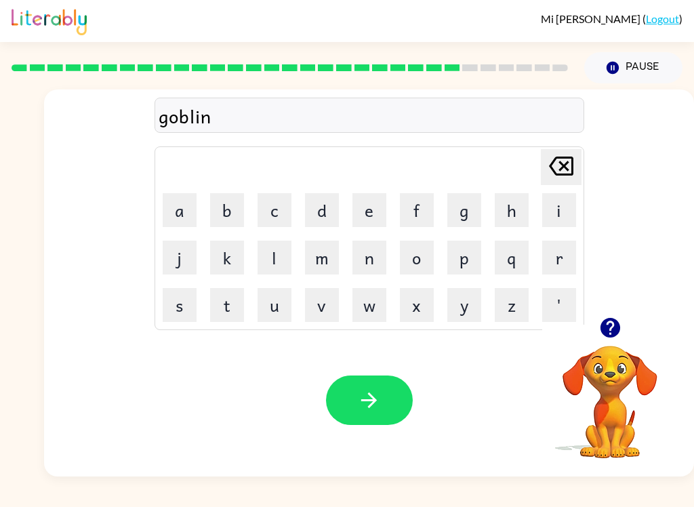
click at [372, 394] on icon "button" at bounding box center [369, 400] width 24 height 24
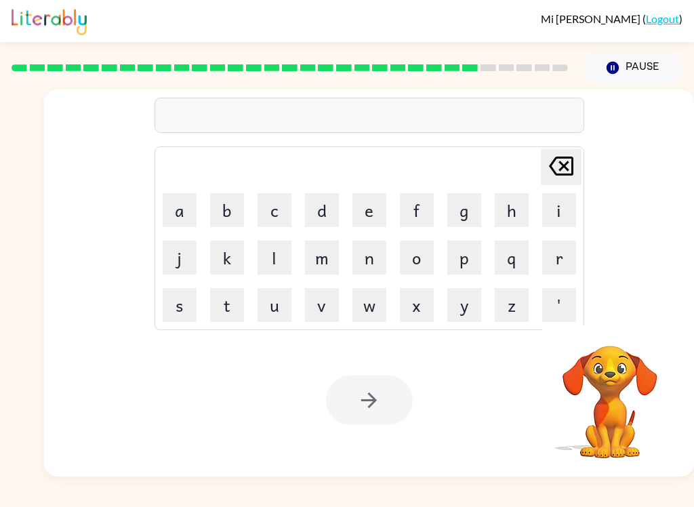
click at [465, 207] on button "g" at bounding box center [464, 210] width 34 height 34
click at [423, 251] on button "o" at bounding box center [417, 257] width 34 height 34
click at [327, 297] on button "v" at bounding box center [322, 305] width 34 height 34
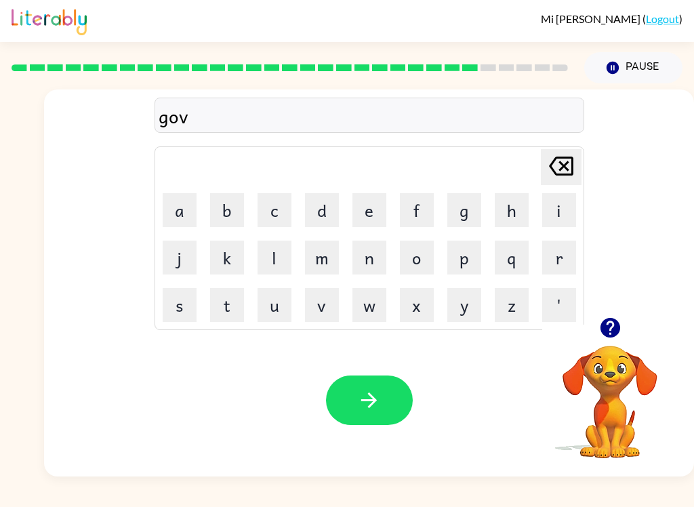
click at [370, 211] on button "e" at bounding box center [369, 210] width 34 height 34
click at [561, 259] on button "r" at bounding box center [559, 257] width 34 height 34
click at [324, 249] on button "m" at bounding box center [322, 257] width 34 height 34
click at [375, 198] on button "e" at bounding box center [369, 210] width 34 height 34
click at [370, 253] on button "n" at bounding box center [369, 257] width 34 height 34
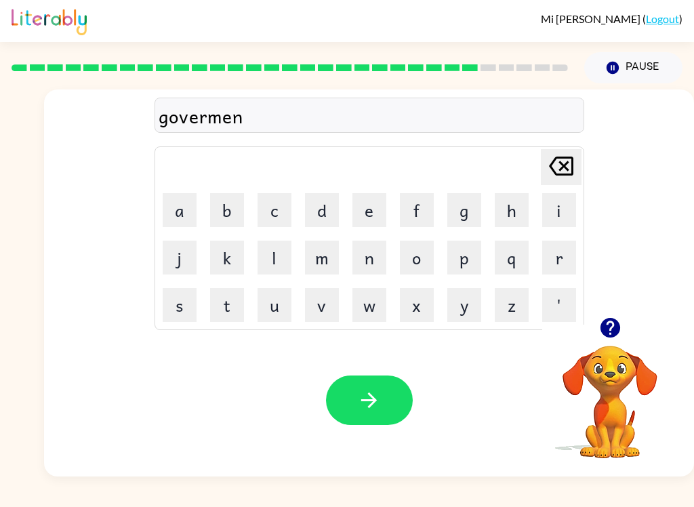
click at [229, 297] on button "t" at bounding box center [227, 305] width 34 height 34
click at [322, 67] on rect at bounding box center [326, 67] width 16 height 7
click at [328, 62] on div at bounding box center [289, 67] width 572 height 47
click at [364, 390] on icon "button" at bounding box center [369, 400] width 24 height 24
click at [175, 297] on button "s" at bounding box center [180, 305] width 34 height 34
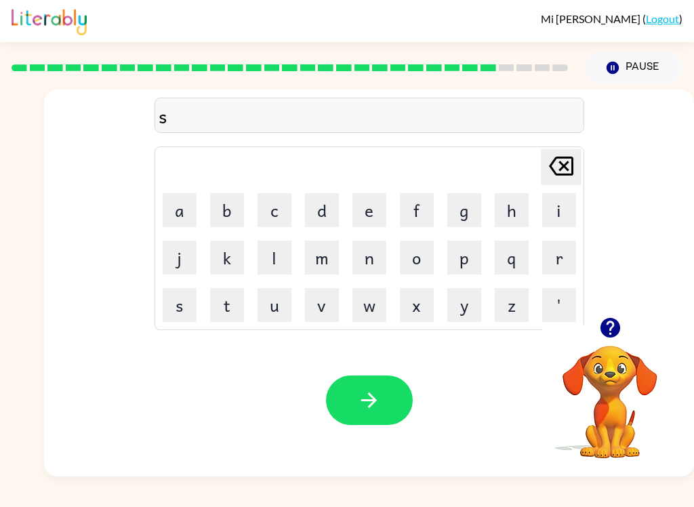
click at [229, 303] on button "t" at bounding box center [227, 305] width 34 height 34
click at [557, 255] on button "r" at bounding box center [559, 257] width 34 height 34
click at [557, 208] on button "i" at bounding box center [559, 210] width 34 height 34
click at [183, 203] on button "a" at bounding box center [180, 210] width 34 height 34
click at [375, 250] on button "n" at bounding box center [369, 257] width 34 height 34
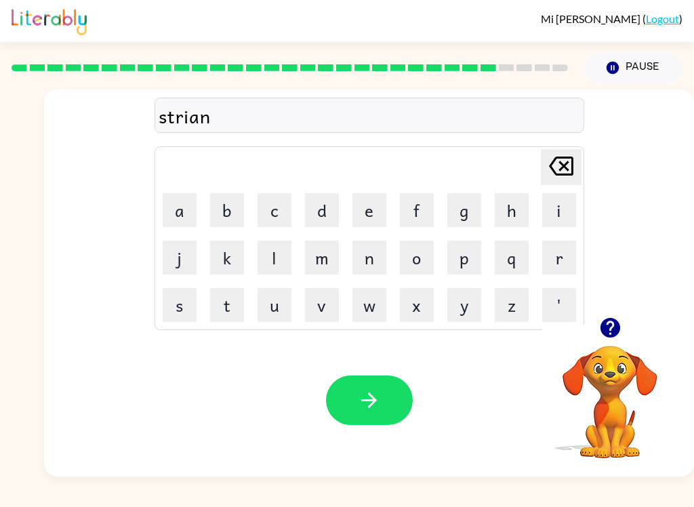
click at [359, 389] on icon "button" at bounding box center [369, 400] width 24 height 24
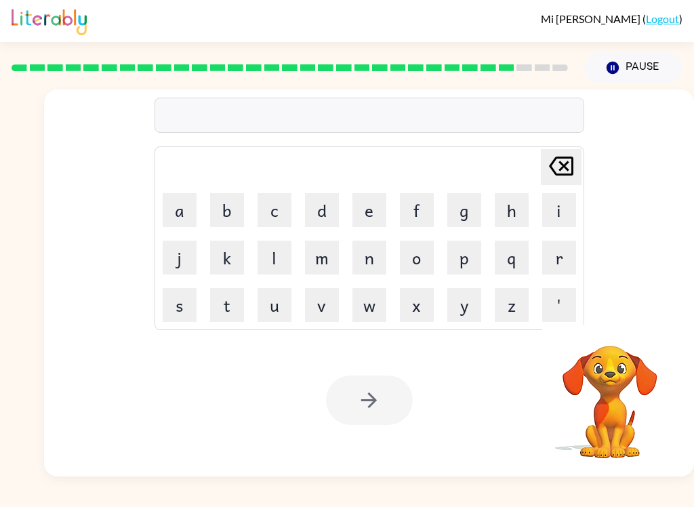
click at [176, 296] on button "s" at bounding box center [180, 305] width 34 height 34
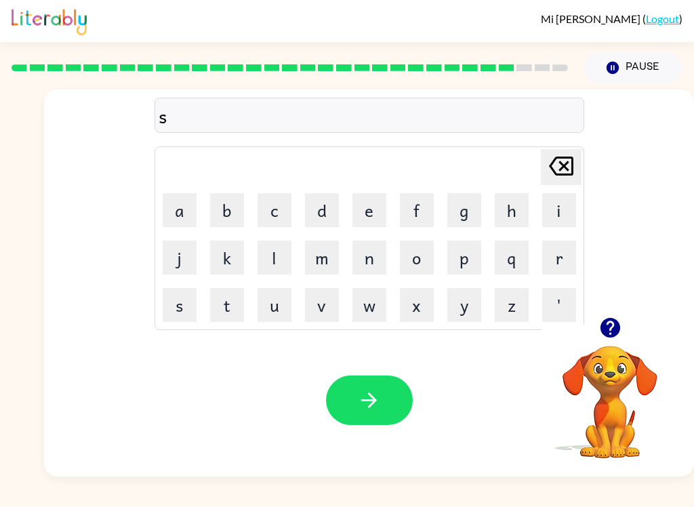
click at [510, 204] on button "h" at bounding box center [511, 210] width 34 height 34
click at [188, 198] on button "a" at bounding box center [180, 210] width 34 height 34
click at [465, 260] on button "p" at bounding box center [464, 257] width 34 height 34
click at [374, 209] on button "e" at bounding box center [369, 210] width 34 height 34
click at [360, 389] on icon "button" at bounding box center [369, 400] width 24 height 24
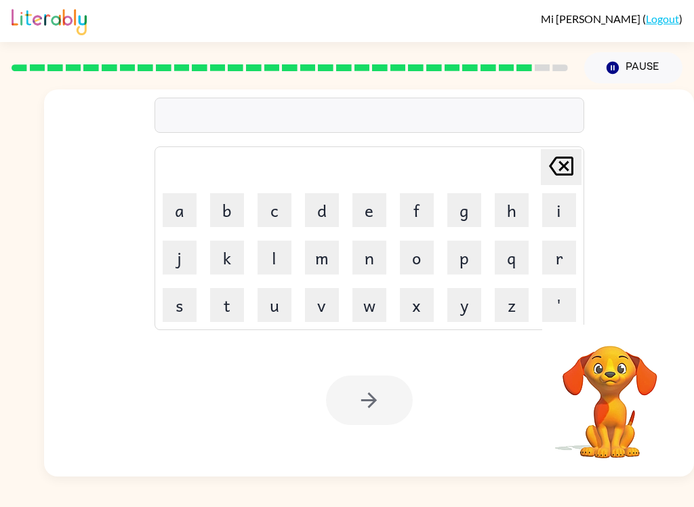
click at [367, 209] on button "e" at bounding box center [369, 210] width 34 height 34
click at [416, 304] on button "x" at bounding box center [417, 305] width 34 height 34
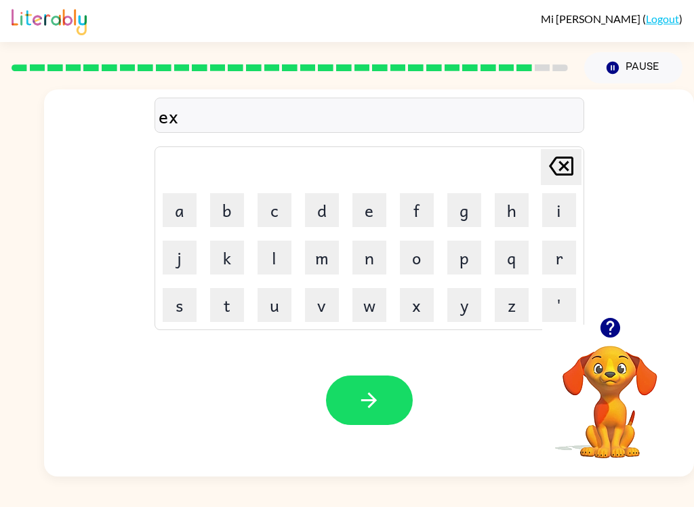
click at [545, 200] on button "i" at bounding box center [559, 210] width 34 height 34
click at [274, 251] on button "l" at bounding box center [274, 257] width 34 height 34
click at [374, 205] on button "e" at bounding box center [369, 210] width 34 height 34
click at [368, 254] on button "n" at bounding box center [369, 257] width 34 height 34
click at [237, 308] on button "t" at bounding box center [227, 305] width 34 height 34
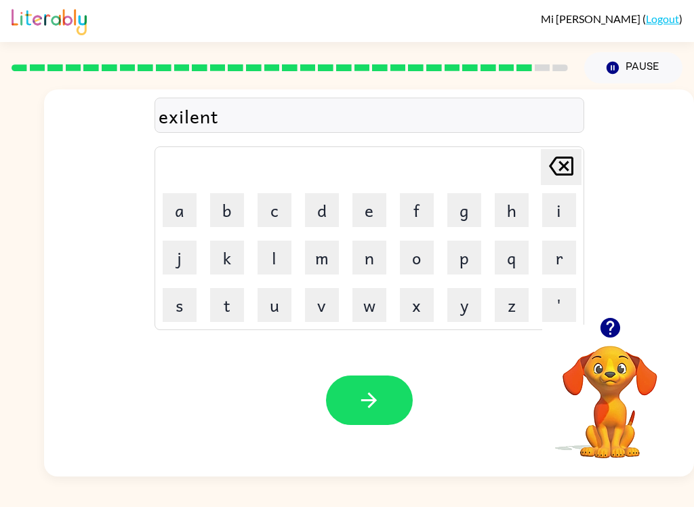
click at [368, 396] on icon "button" at bounding box center [369, 400] width 24 height 24
click at [179, 261] on button "j" at bounding box center [180, 257] width 34 height 34
click at [182, 213] on button "a" at bounding box center [180, 210] width 34 height 34
click at [374, 313] on button "w" at bounding box center [369, 305] width 34 height 34
click at [221, 205] on button "b" at bounding box center [227, 210] width 34 height 34
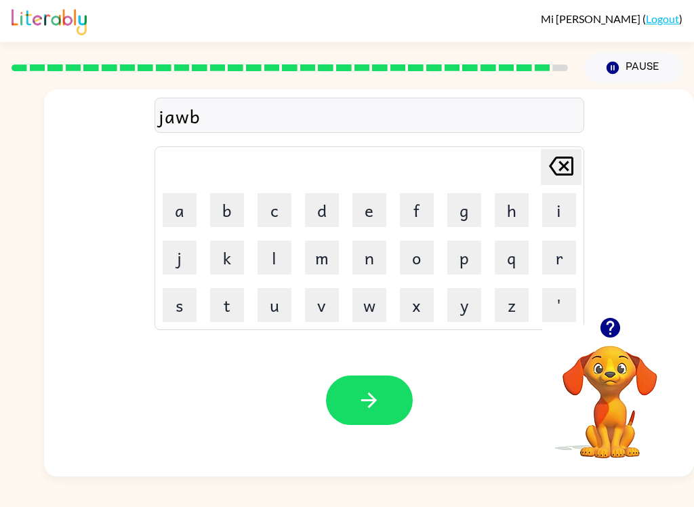
click at [571, 254] on button "r" at bounding box center [559, 257] width 34 height 34
click at [366, 207] on button "e" at bounding box center [369, 210] width 34 height 34
click at [179, 202] on button "a" at bounding box center [180, 210] width 34 height 34
click at [229, 257] on button "k" at bounding box center [227, 257] width 34 height 34
click at [377, 206] on button "e" at bounding box center [369, 210] width 34 height 34
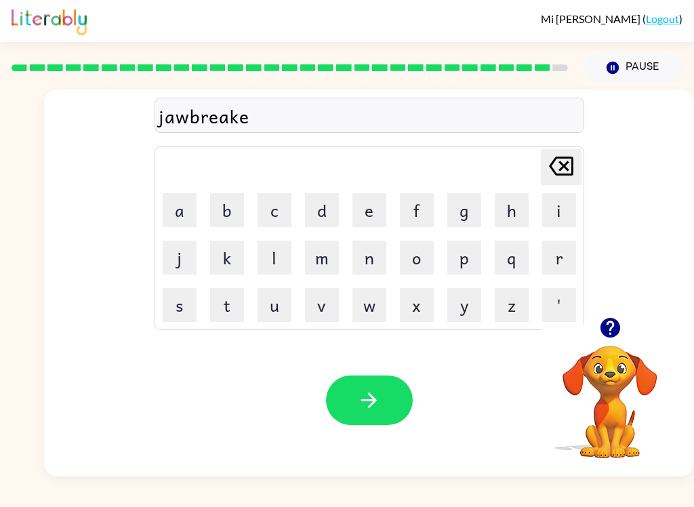
click at [562, 252] on button "r" at bounding box center [559, 257] width 34 height 34
click at [368, 390] on icon "button" at bounding box center [369, 400] width 24 height 24
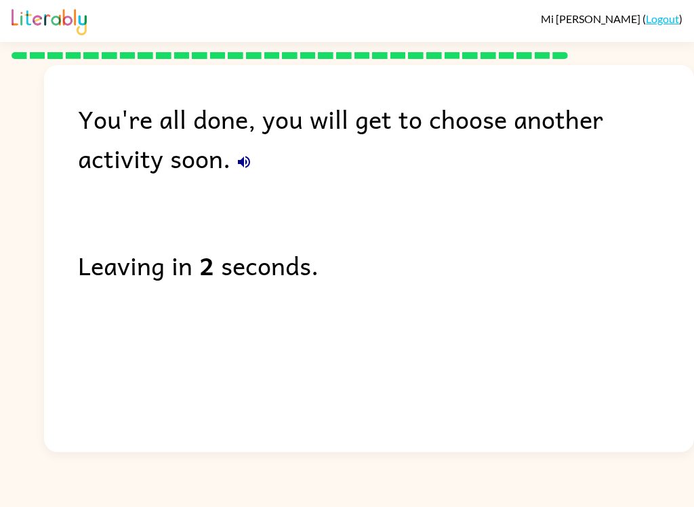
click at [236, 155] on icon "button" at bounding box center [244, 162] width 16 height 16
